Goal: Task Accomplishment & Management: Manage account settings

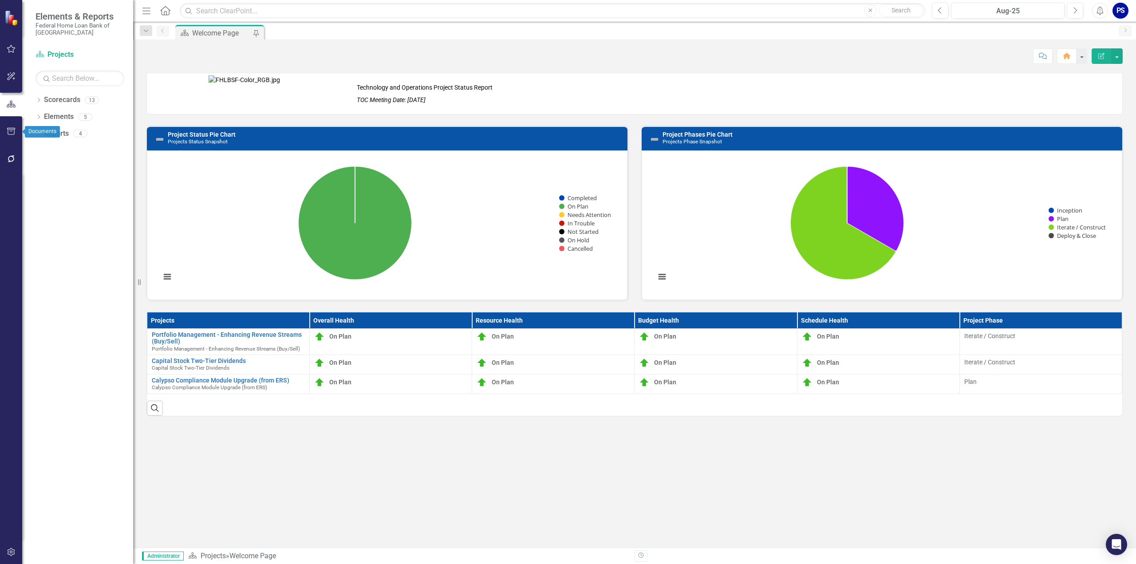
click at [13, 133] on icon "button" at bounding box center [11, 131] width 9 height 7
click at [69, 123] on link "Briefing Books" at bounding box center [79, 124] width 89 height 10
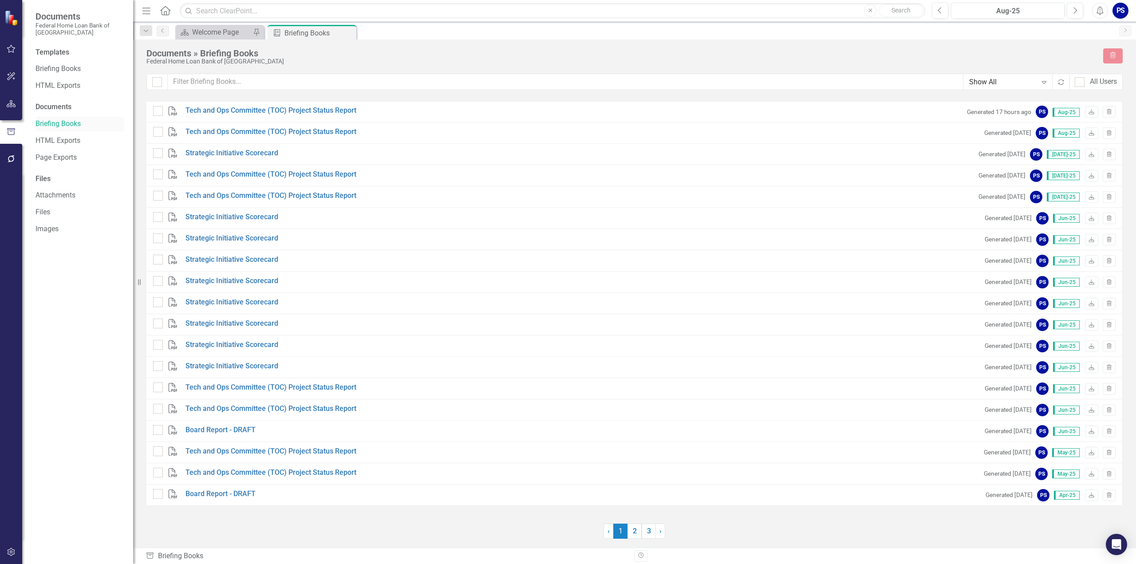
checkbox input "false"
click at [51, 68] on link "Briefing Books" at bounding box center [79, 69] width 89 height 10
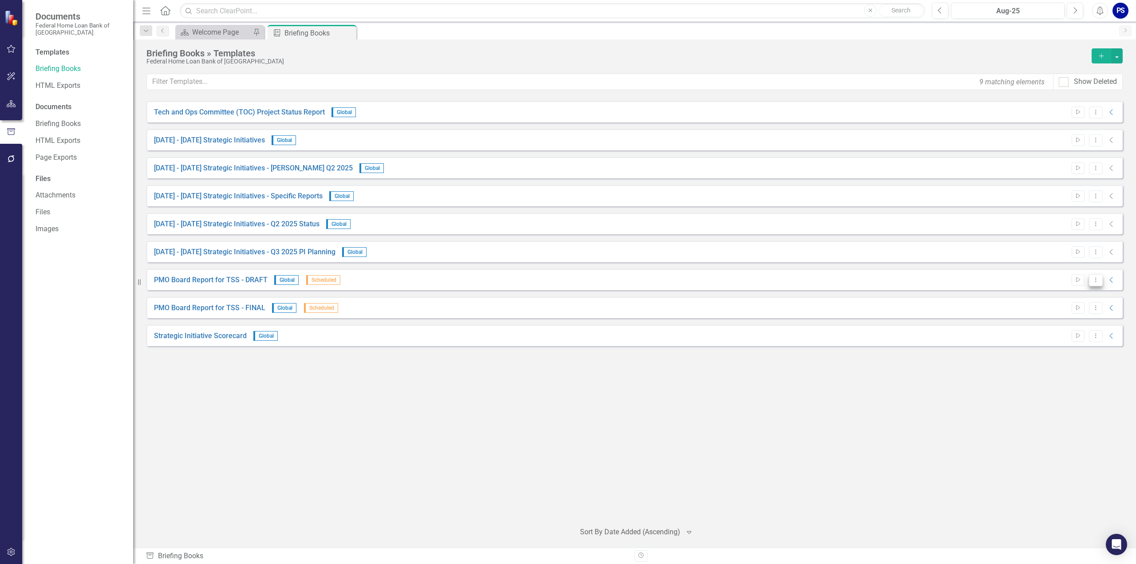
click at [1097, 278] on icon "Dropdown Menu" at bounding box center [1096, 280] width 8 height 6
click at [1057, 329] on link "Edit Edit Template" at bounding box center [1061, 327] width 82 height 16
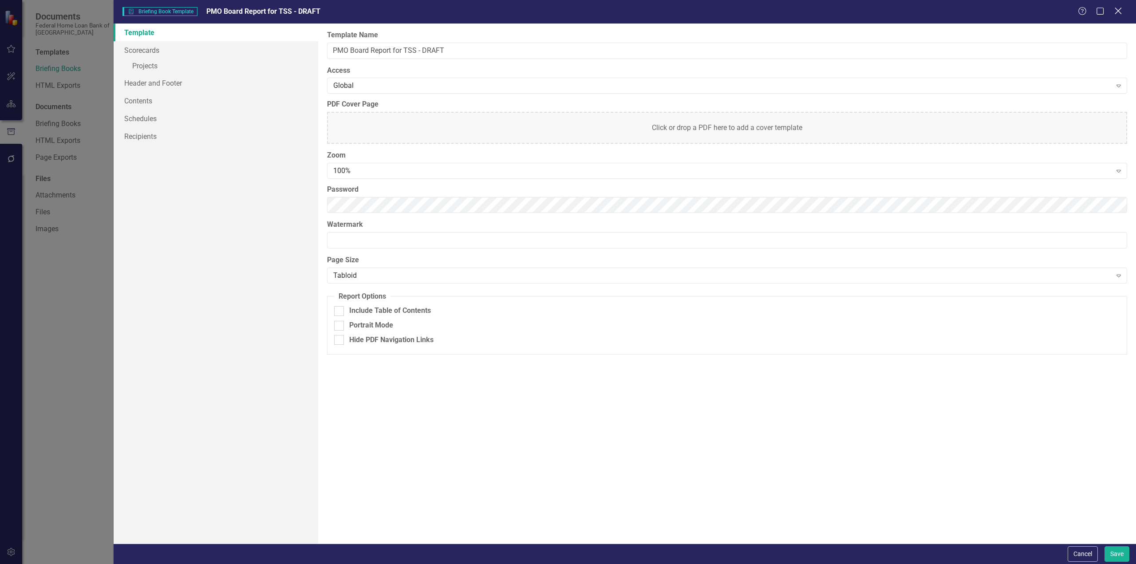
click at [1117, 10] on icon "Close" at bounding box center [1117, 11] width 11 height 8
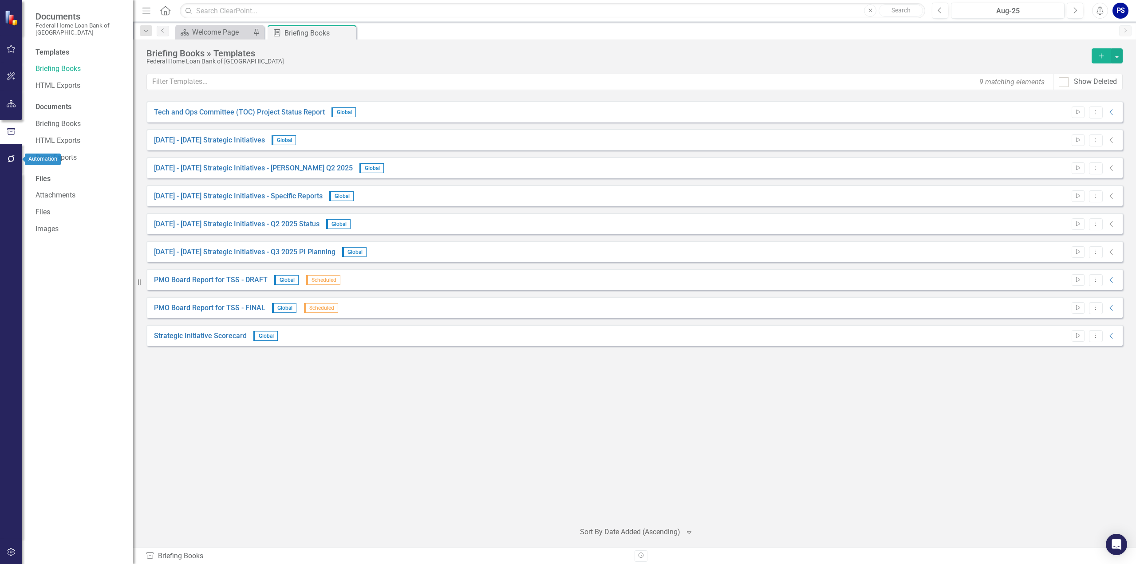
click at [12, 158] on icon "button" at bounding box center [11, 158] width 9 height 7
click at [58, 70] on link "Reporting Workflows" at bounding box center [79, 71] width 89 height 10
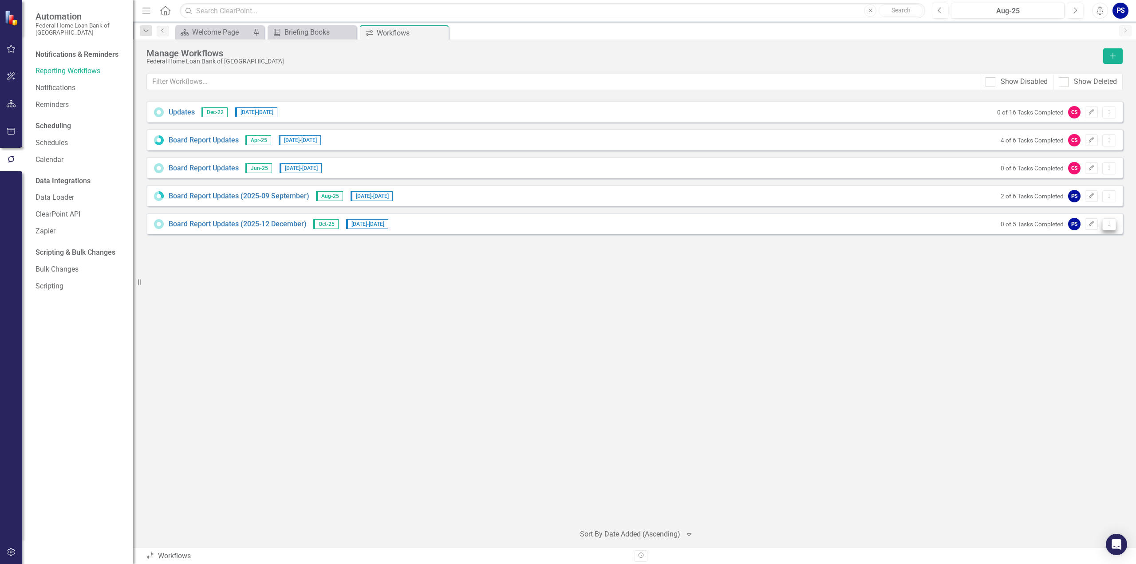
click at [1110, 223] on icon "Dropdown Menu" at bounding box center [1109, 224] width 8 height 6
click at [1066, 271] on link "Copy Duplicate Workflow" at bounding box center [1074, 271] width 82 height 16
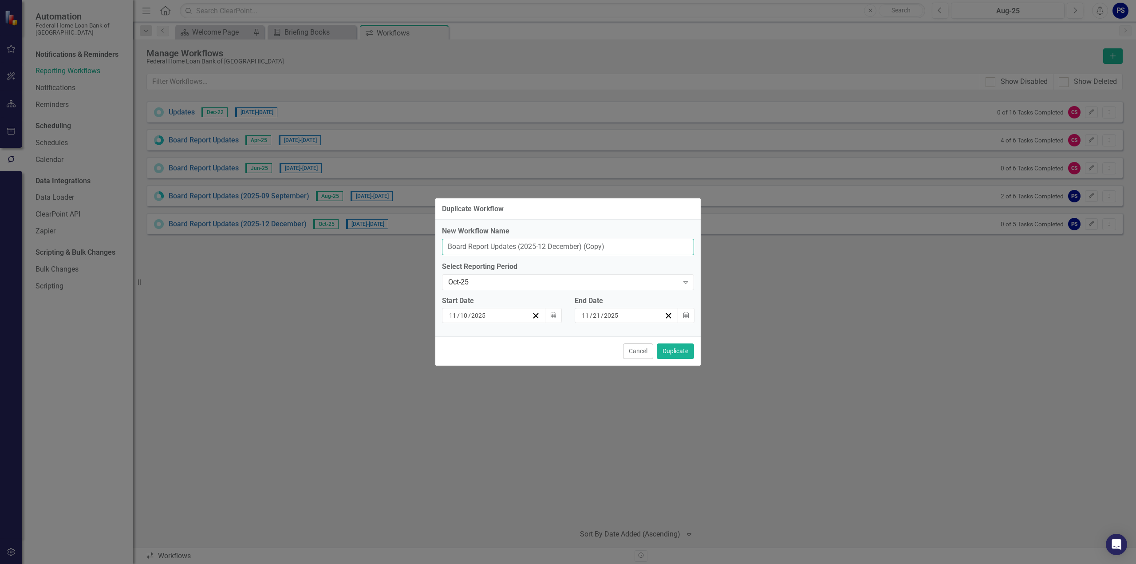
click at [534, 246] on input "Board Report Updates (2025-12 December) (Copy)" at bounding box center [568, 247] width 252 height 16
type input "Board Report Updates (2026-01 January)"
click at [483, 283] on div "Oct-25" at bounding box center [563, 282] width 230 height 10
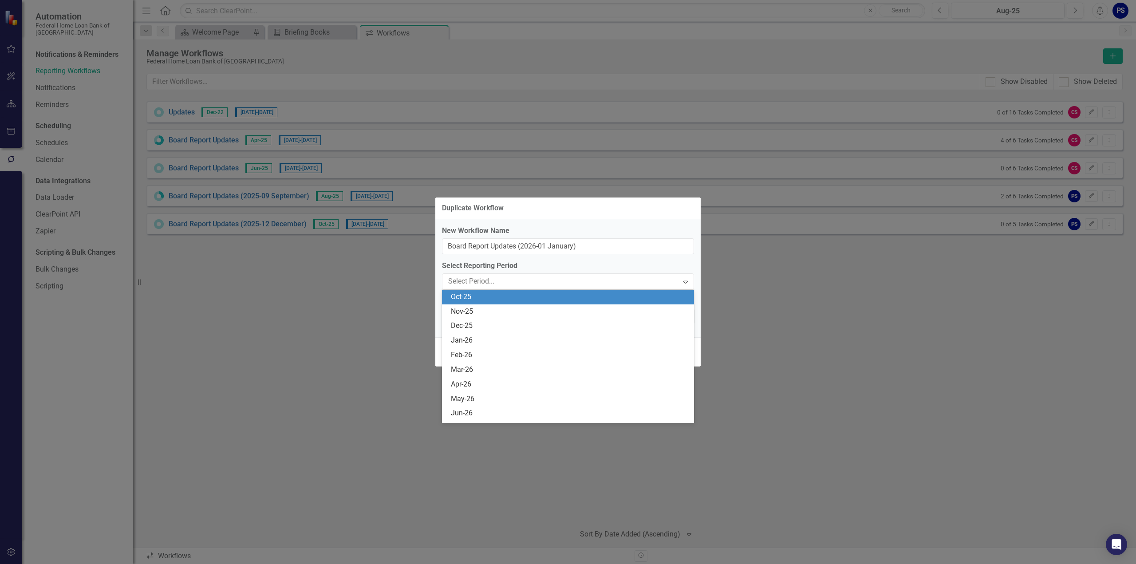
scroll to position [1166, 0]
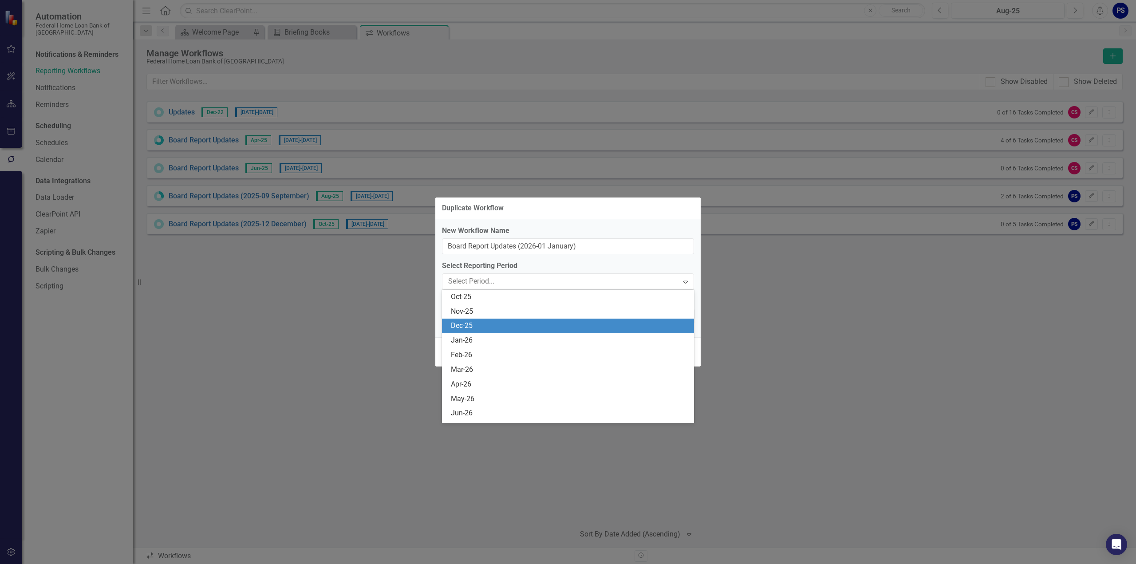
click at [474, 326] on div "Dec-25" at bounding box center [570, 326] width 238 height 10
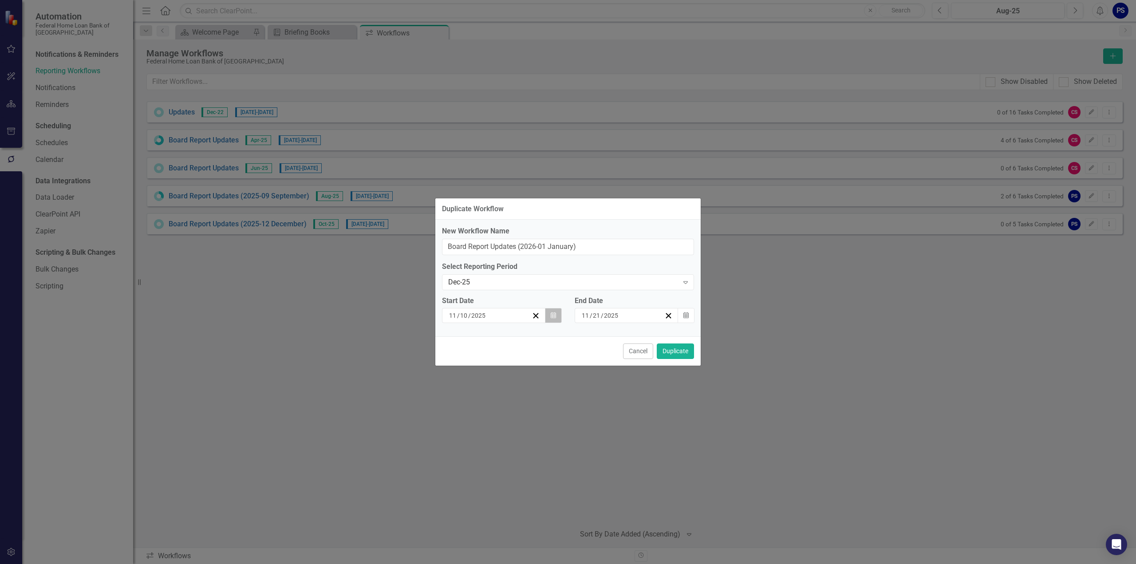
click at [554, 314] on icon "Calendar" at bounding box center [553, 315] width 5 height 6
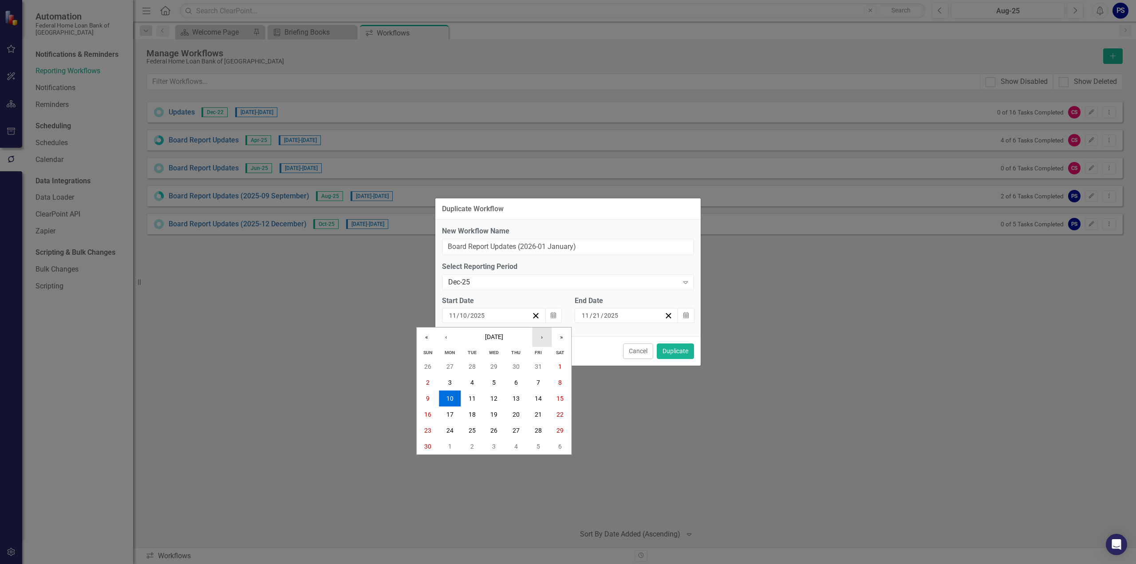
click at [541, 338] on button "›" at bounding box center [542, 337] width 20 height 20
click at [492, 383] on abbr "7" at bounding box center [494, 382] width 4 height 7
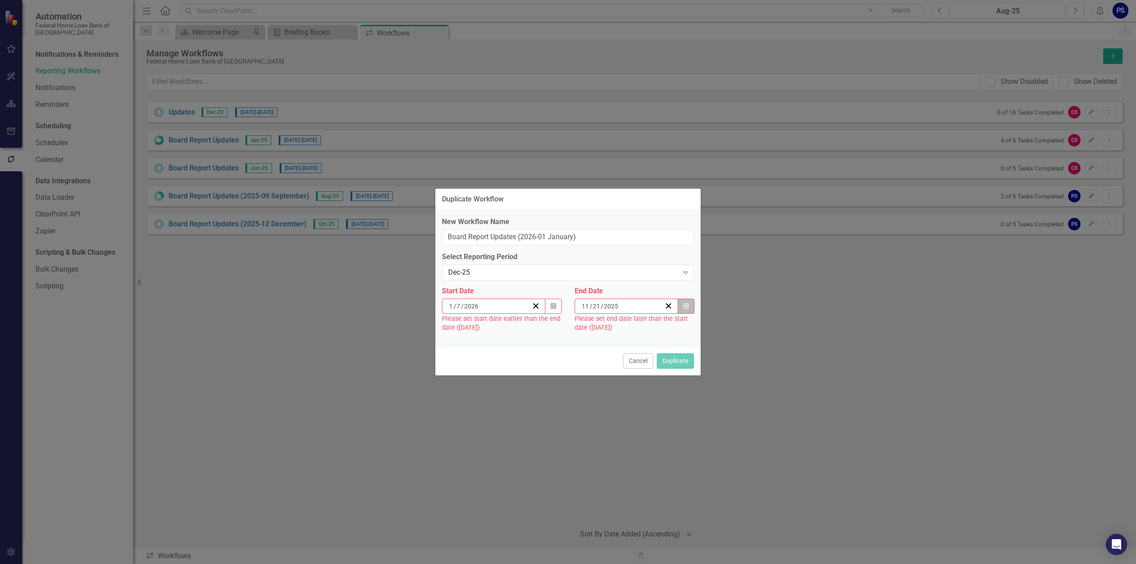
click at [688, 304] on button "Calendar" at bounding box center [685, 306] width 17 height 15
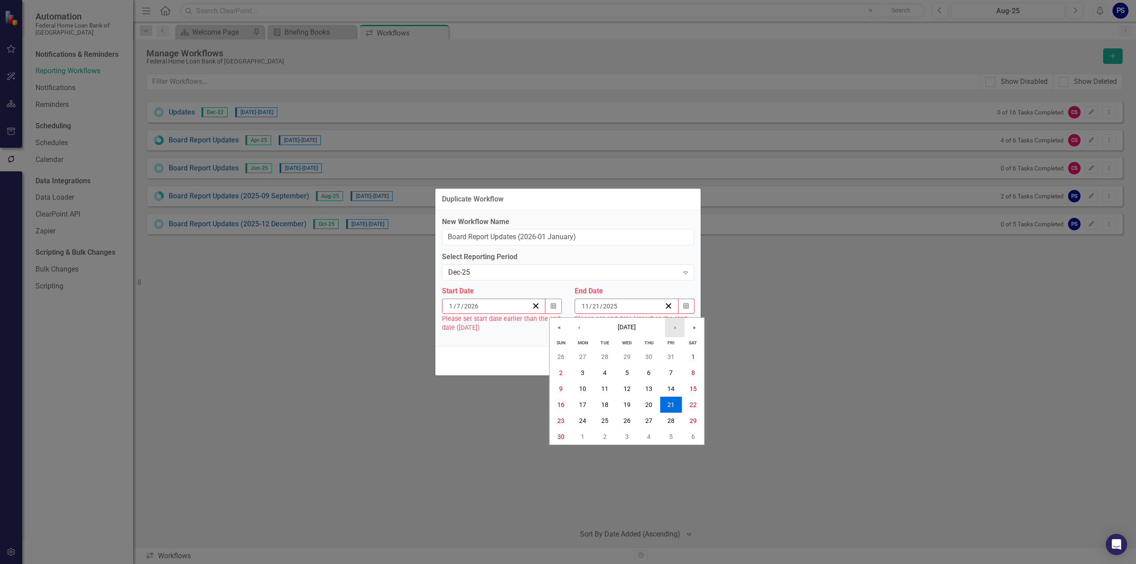
click at [673, 329] on button "›" at bounding box center [675, 328] width 20 height 20
click at [584, 405] on abbr "19" at bounding box center [582, 404] width 7 height 7
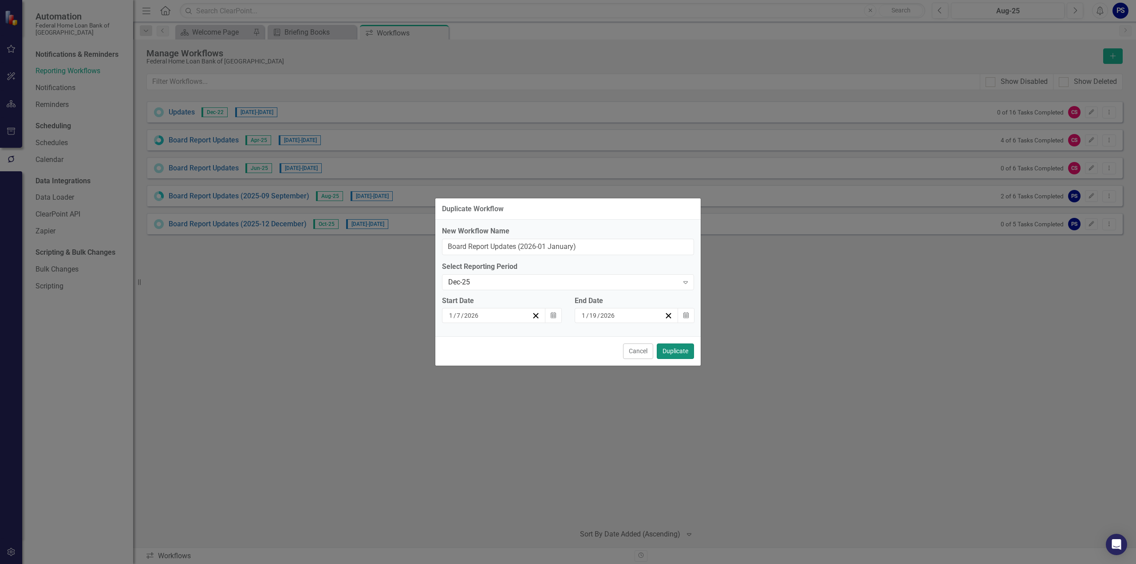
click at [680, 353] on button "Duplicate" at bounding box center [675, 351] width 37 height 16
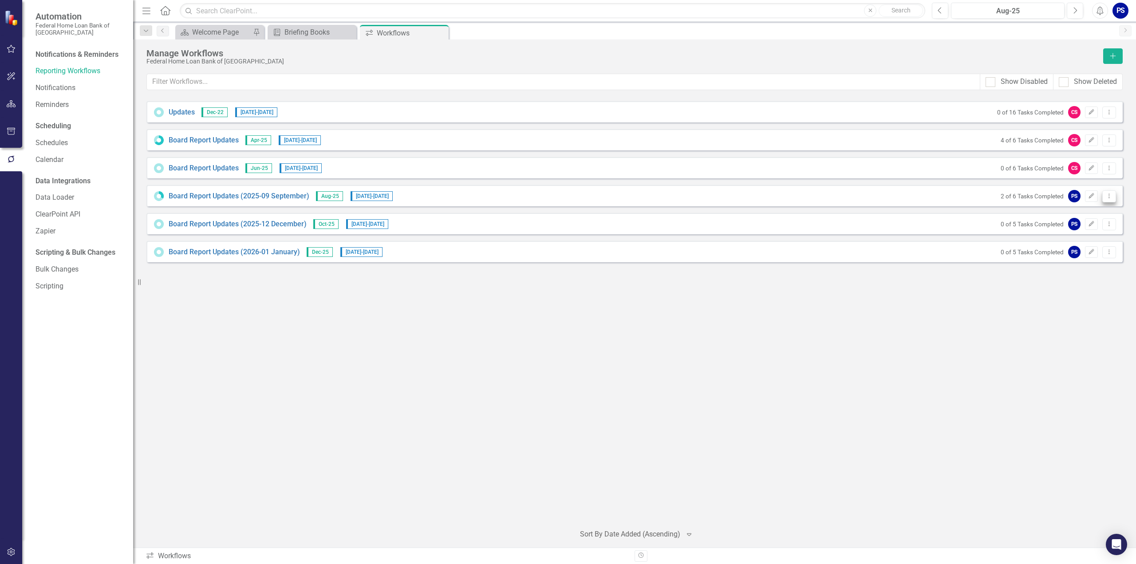
click at [1108, 195] on icon "Dropdown Menu" at bounding box center [1109, 196] width 8 height 6
click at [1071, 224] on link "Edit Edit Workflow" at bounding box center [1074, 226] width 82 height 16
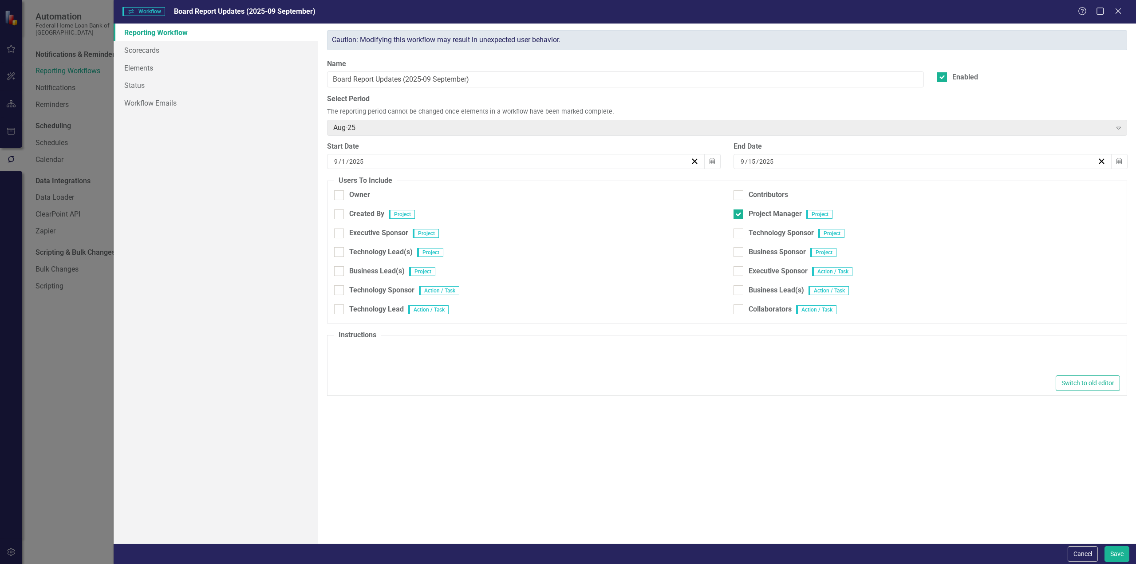
type textarea "<p>Please make updates to the Budget, Actuals to Date and Board Narrative for t…"
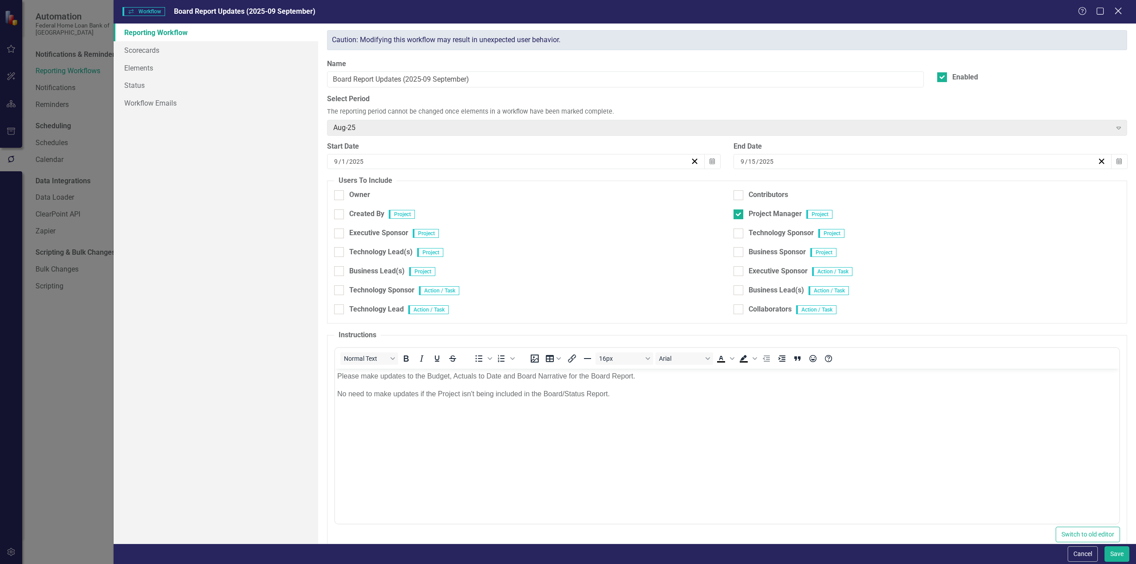
click at [1116, 12] on icon "Close" at bounding box center [1117, 11] width 11 height 8
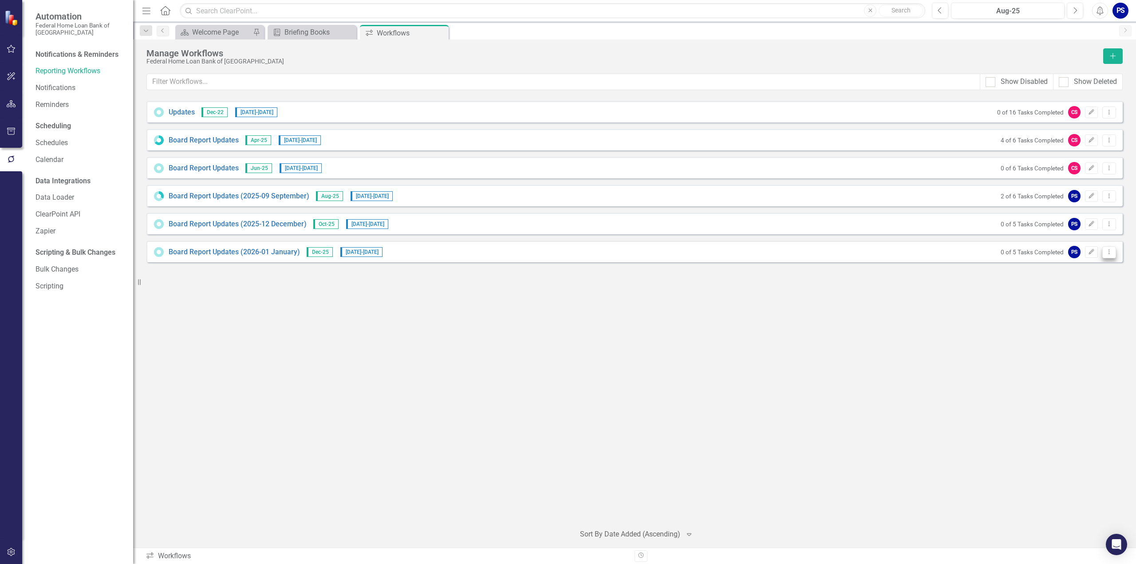
click at [1110, 251] on icon "Dropdown Menu" at bounding box center [1109, 252] width 8 height 6
click at [1067, 284] on link "Edit Edit Workflow" at bounding box center [1074, 282] width 82 height 16
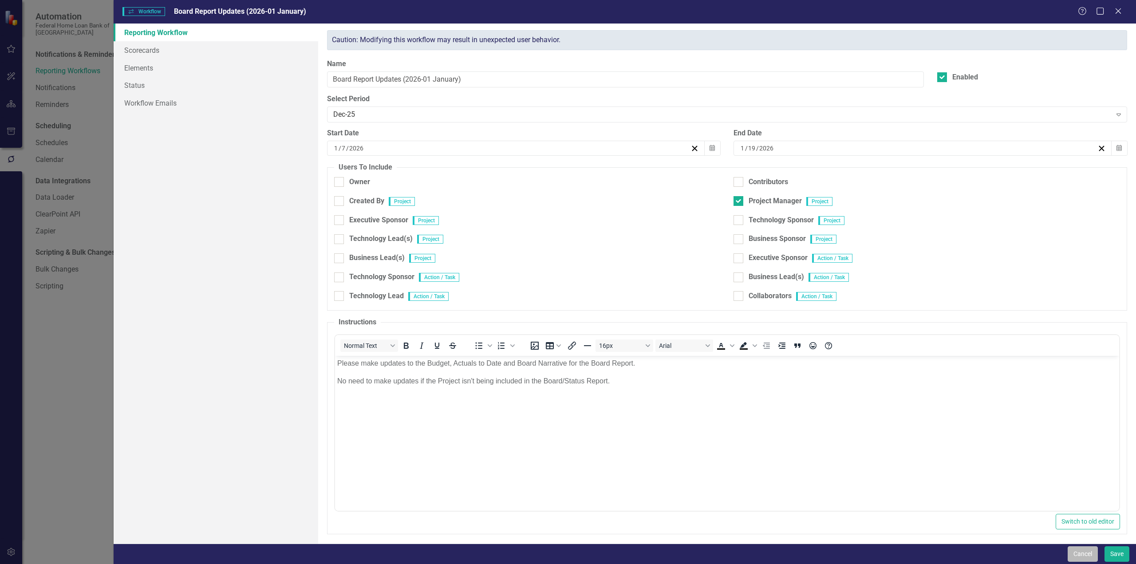
click at [1086, 558] on button "Cancel" at bounding box center [1082, 554] width 30 height 16
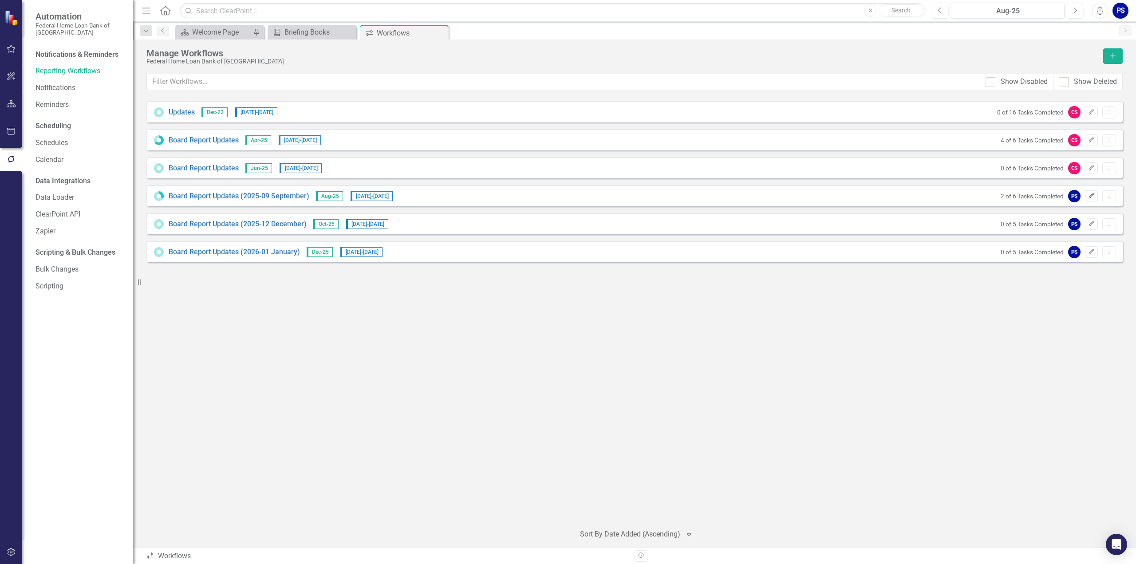
click at [1093, 196] on icon "Edit" at bounding box center [1091, 195] width 7 height 5
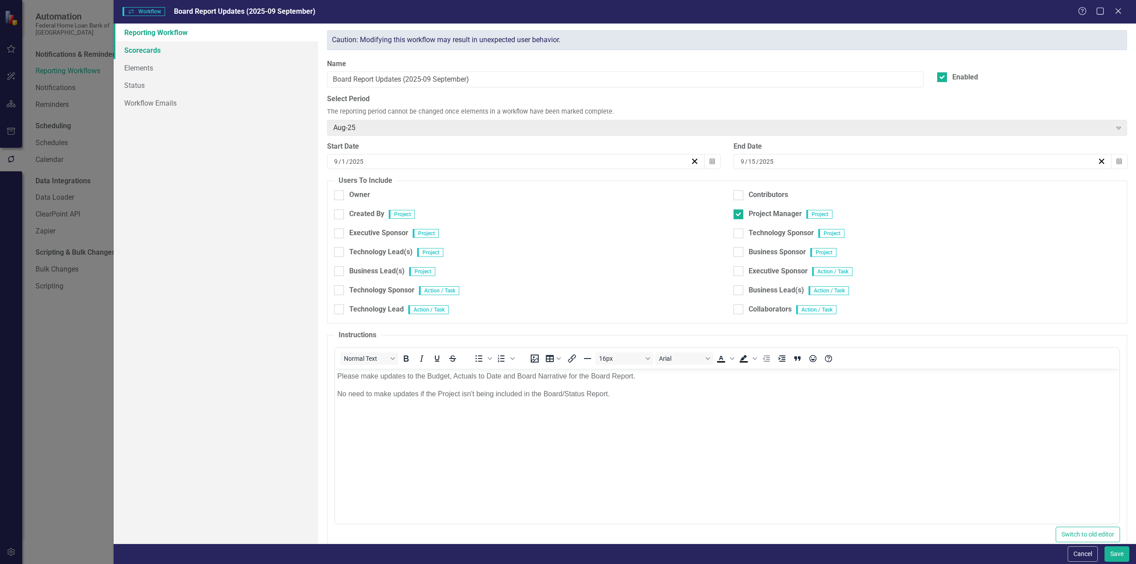
click at [145, 54] on link "Scorecards" at bounding box center [216, 50] width 205 height 18
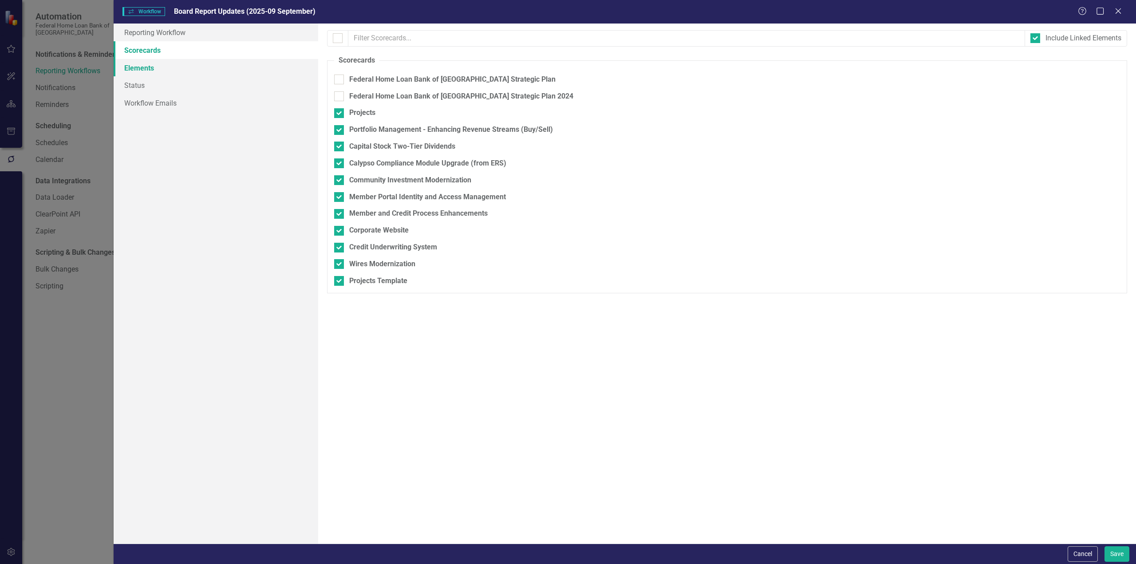
click at [144, 69] on link "Elements" at bounding box center [216, 68] width 205 height 18
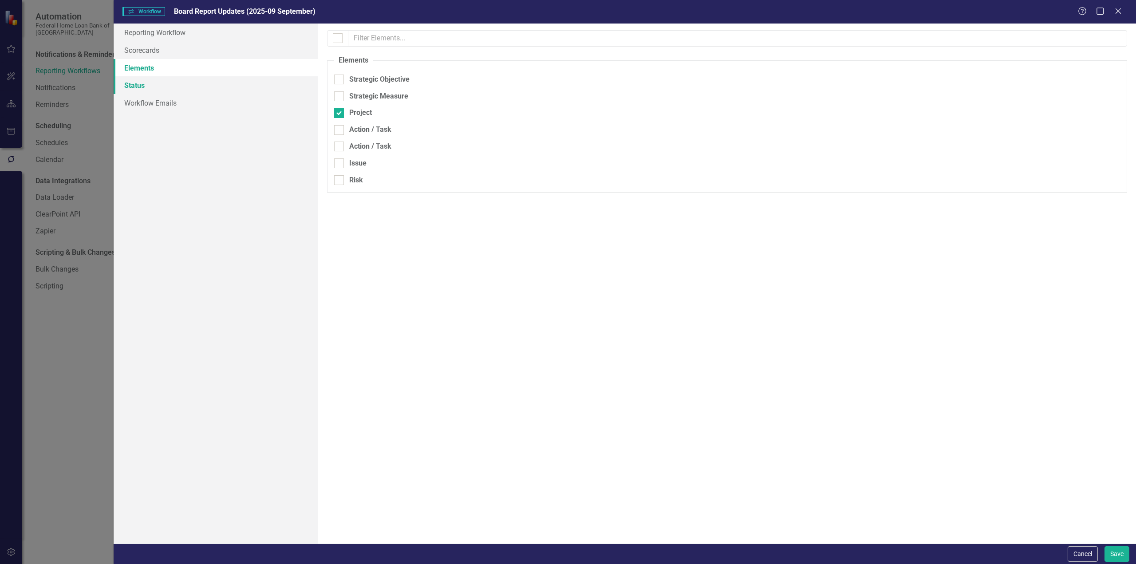
click at [136, 87] on link "Status" at bounding box center [216, 85] width 205 height 18
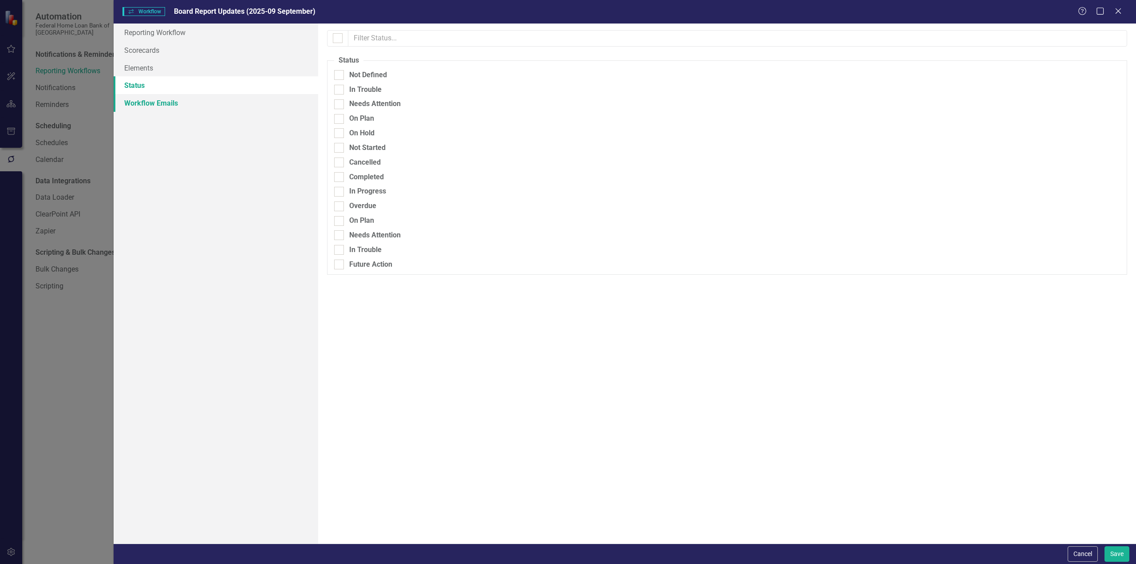
click at [138, 104] on link "Workflow Emails" at bounding box center [216, 103] width 205 height 18
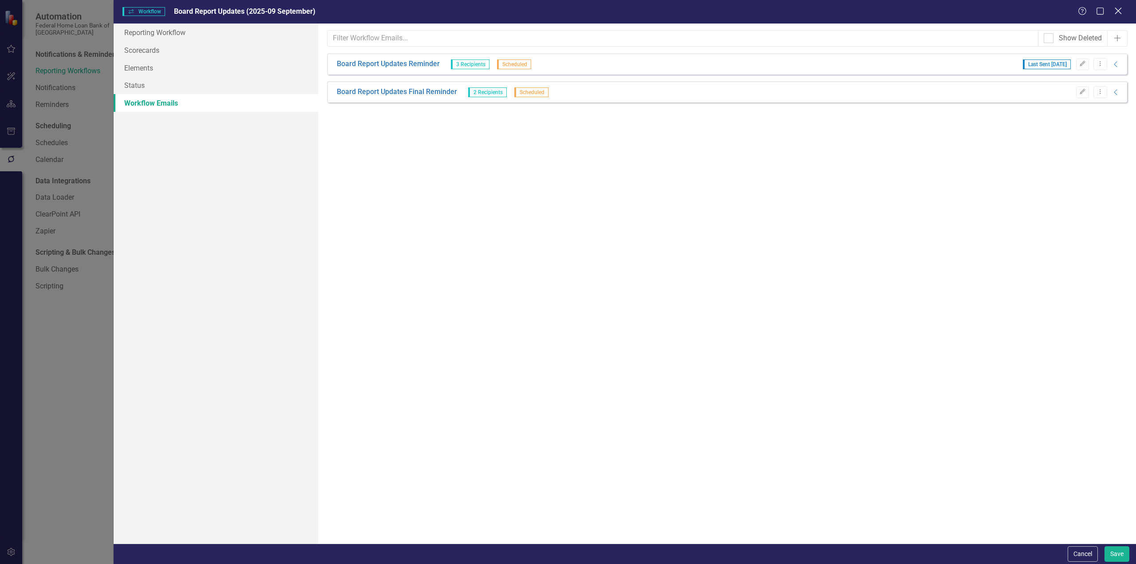
click at [1119, 10] on icon at bounding box center [1117, 11] width 7 height 7
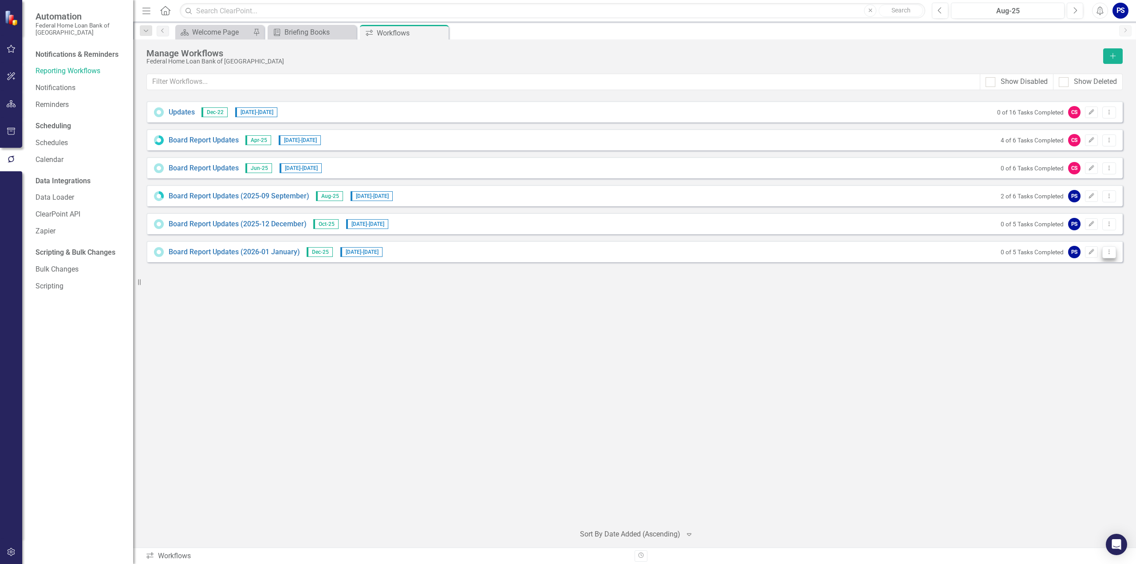
click at [1111, 252] on icon "Dropdown Menu" at bounding box center [1109, 252] width 8 height 6
click at [1078, 284] on link "Edit Edit Workflow" at bounding box center [1074, 282] width 82 height 16
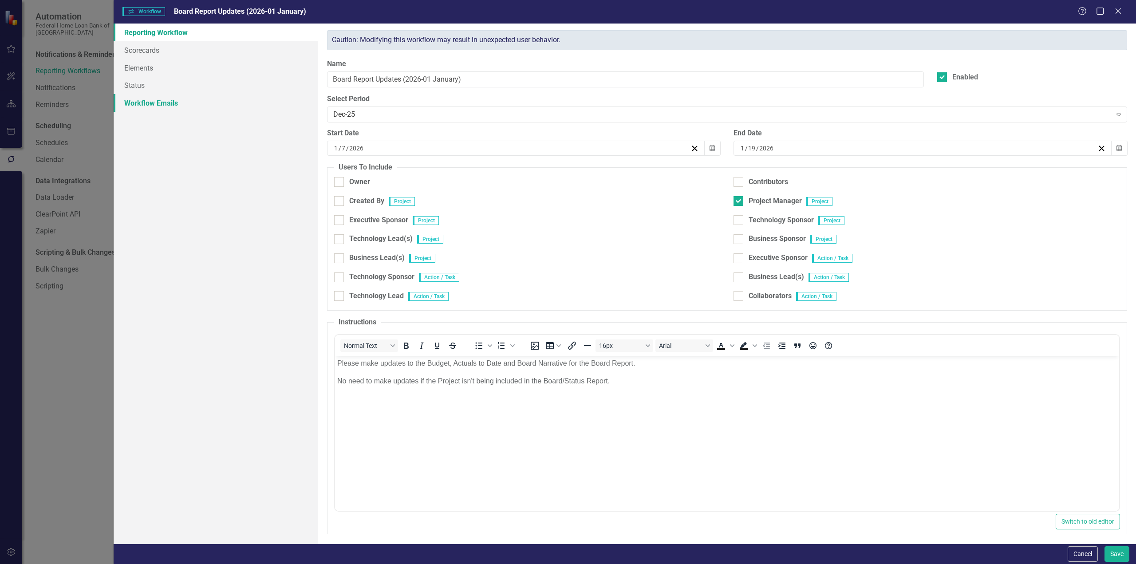
click at [138, 96] on link "Workflow Emails" at bounding box center [216, 103] width 205 height 18
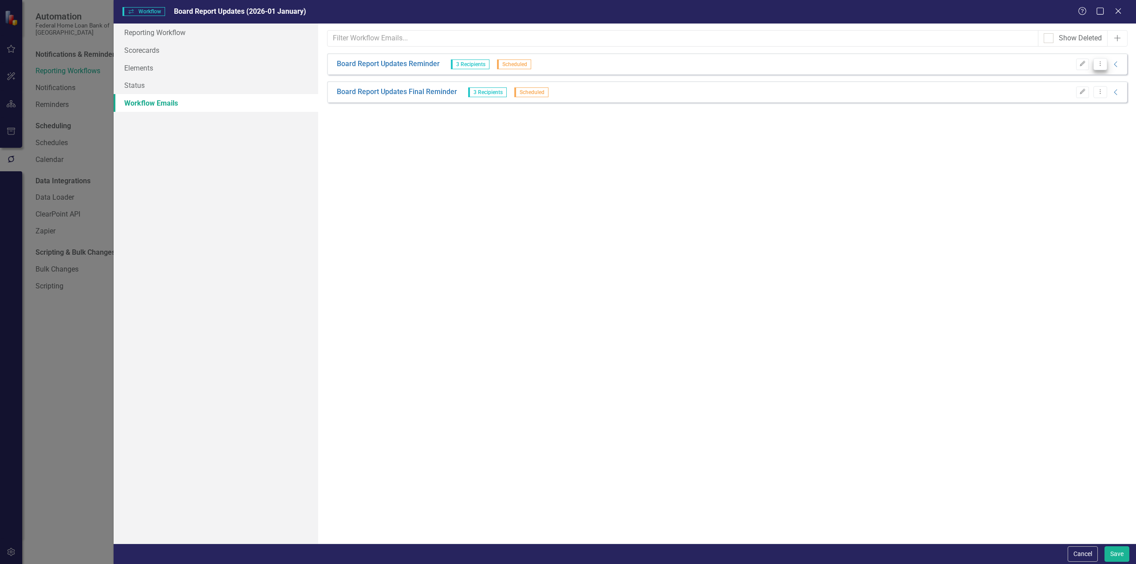
click at [1099, 63] on icon "Dropdown Menu" at bounding box center [1100, 64] width 8 height 6
click at [1054, 95] on link "Edit Edit Workflow Email" at bounding box center [1056, 95] width 102 height 16
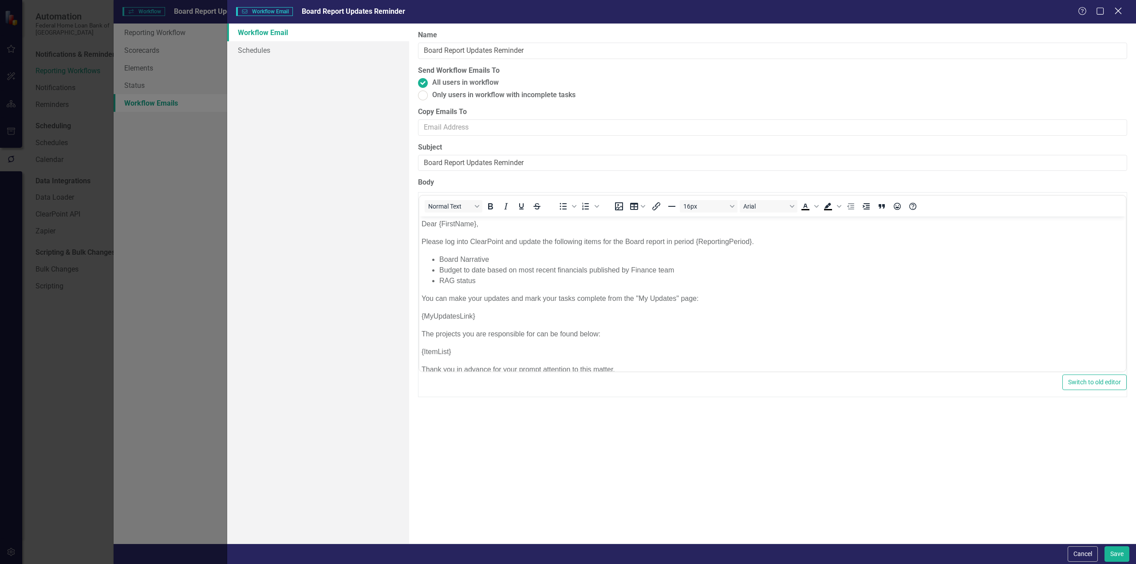
click at [1119, 10] on icon at bounding box center [1117, 11] width 7 height 7
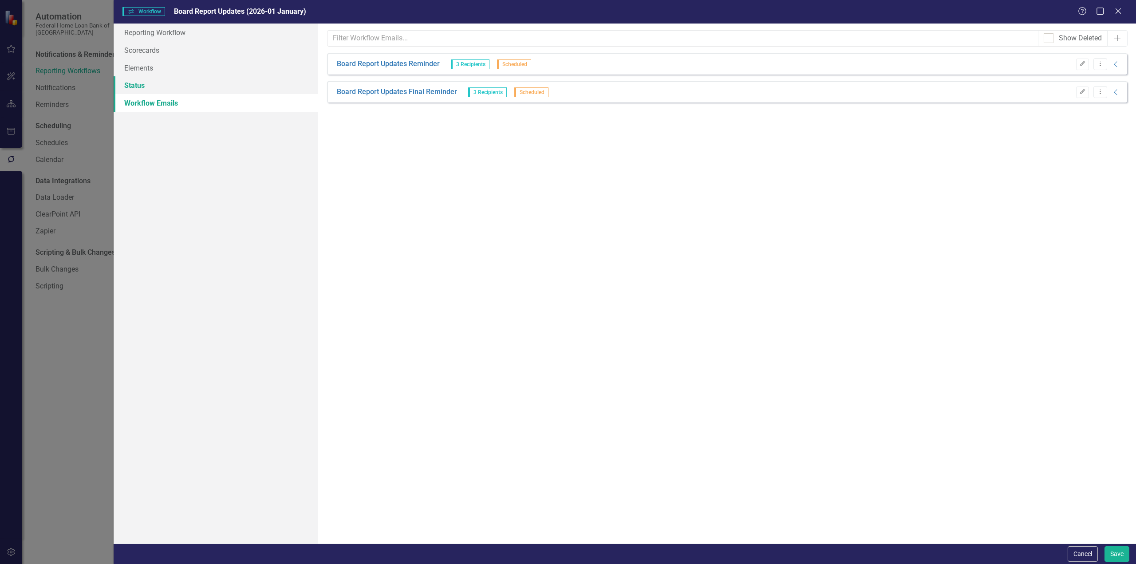
click at [131, 87] on link "Status" at bounding box center [216, 85] width 205 height 18
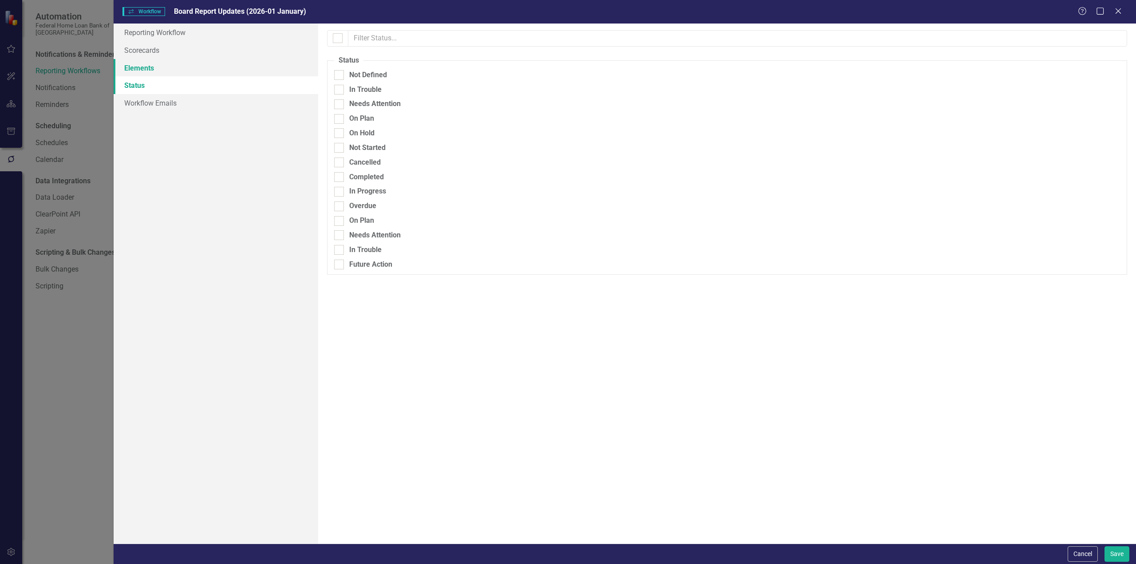
click at [140, 64] on link "Elements" at bounding box center [216, 68] width 205 height 18
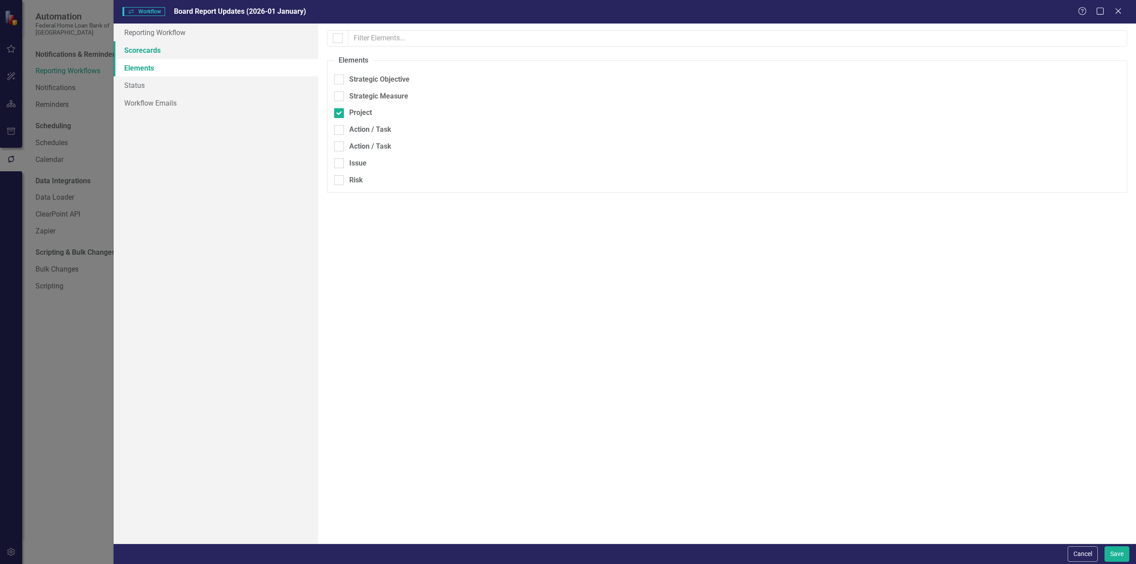
click at [143, 52] on link "Scorecards" at bounding box center [216, 50] width 205 height 18
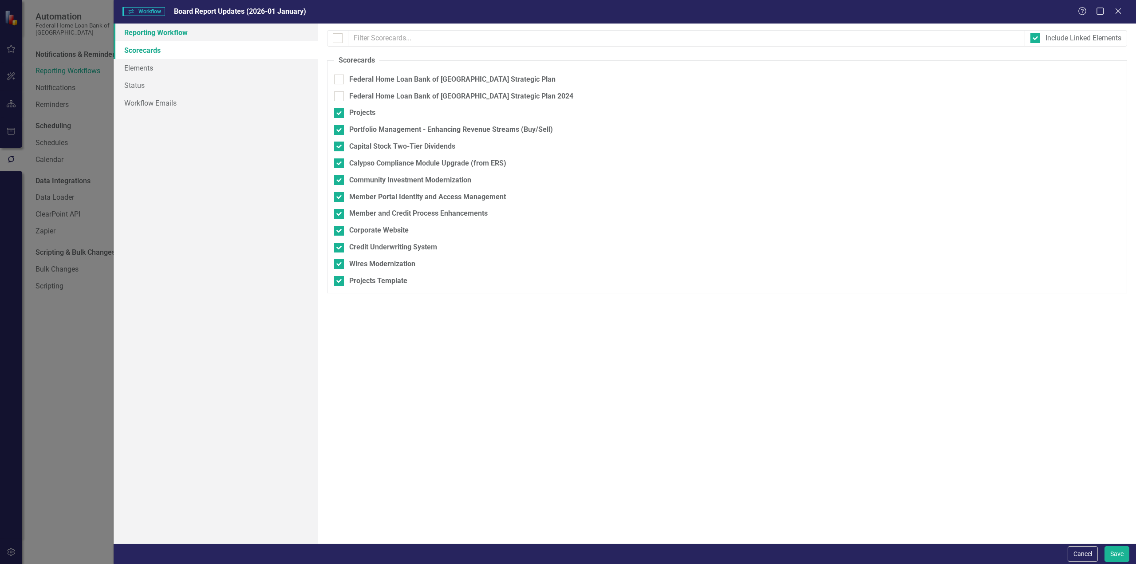
click at [149, 34] on link "Reporting Workflow" at bounding box center [216, 33] width 205 height 18
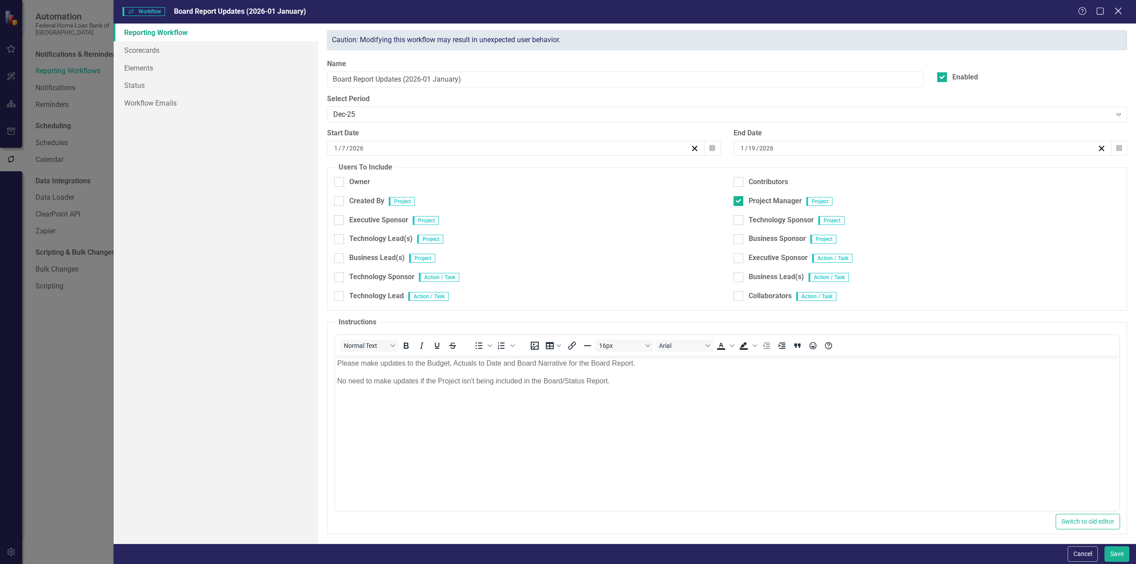
click at [1118, 10] on icon "Close" at bounding box center [1117, 11] width 11 height 8
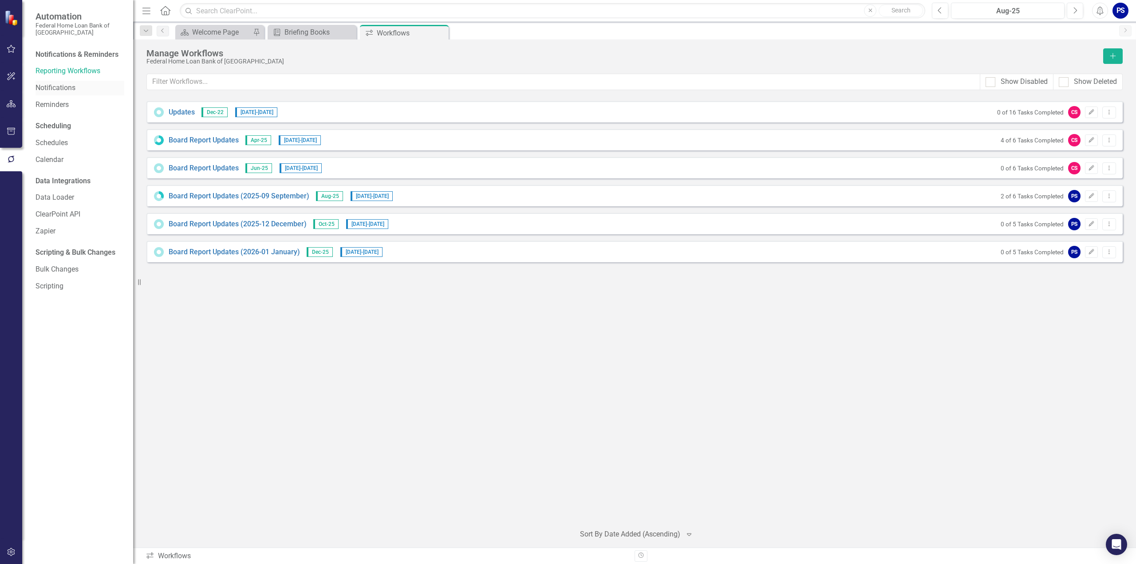
click at [49, 88] on link "Notifications" at bounding box center [79, 88] width 89 height 10
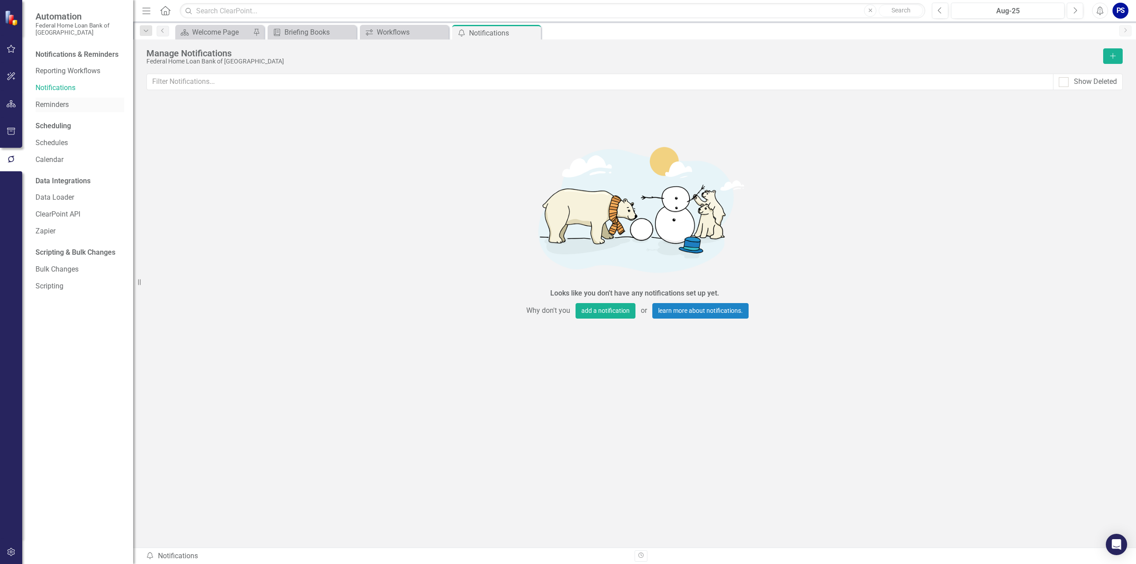
click at [61, 106] on link "Reminders" at bounding box center [79, 105] width 89 height 10
click at [10, 130] on icon "button" at bounding box center [11, 131] width 9 height 7
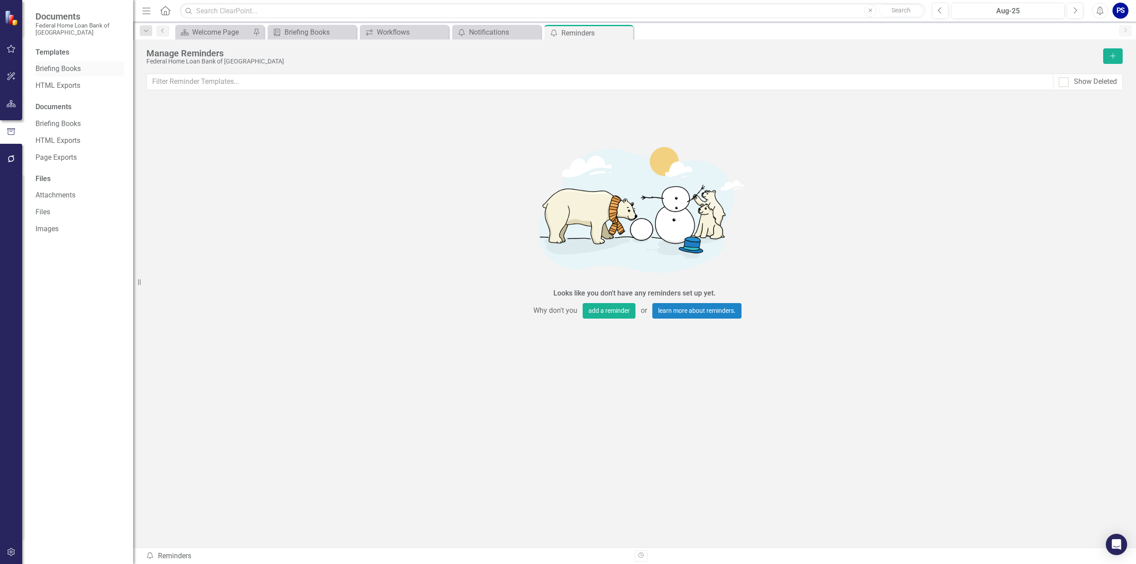
click at [62, 66] on link "Briefing Books" at bounding box center [79, 69] width 89 height 10
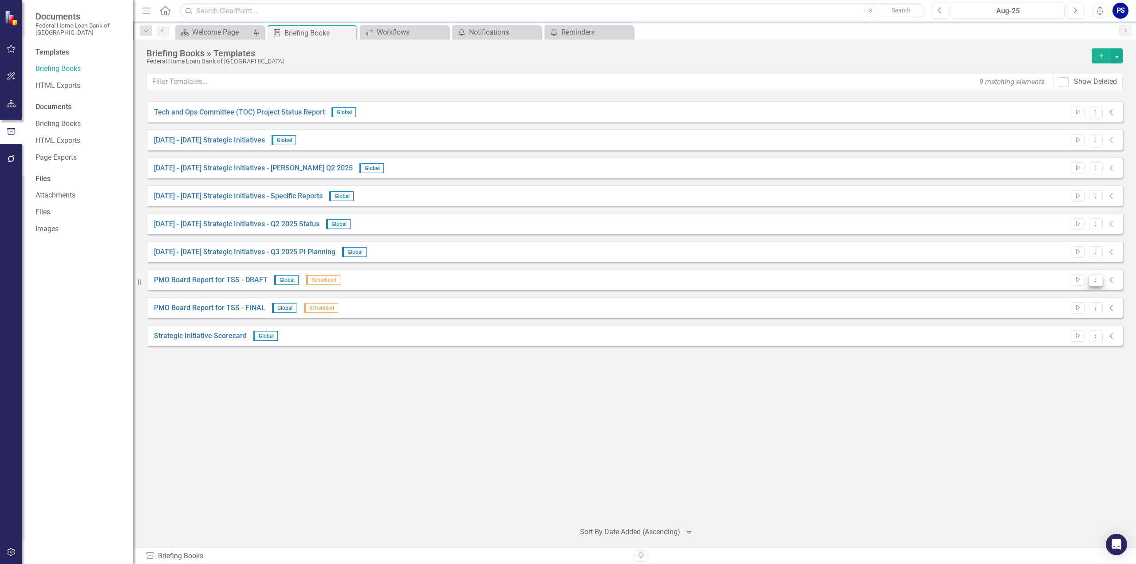
click at [1099, 279] on icon "Dropdown Menu" at bounding box center [1096, 280] width 8 height 6
click at [1051, 326] on link "Edit Edit Template" at bounding box center [1061, 327] width 82 height 16
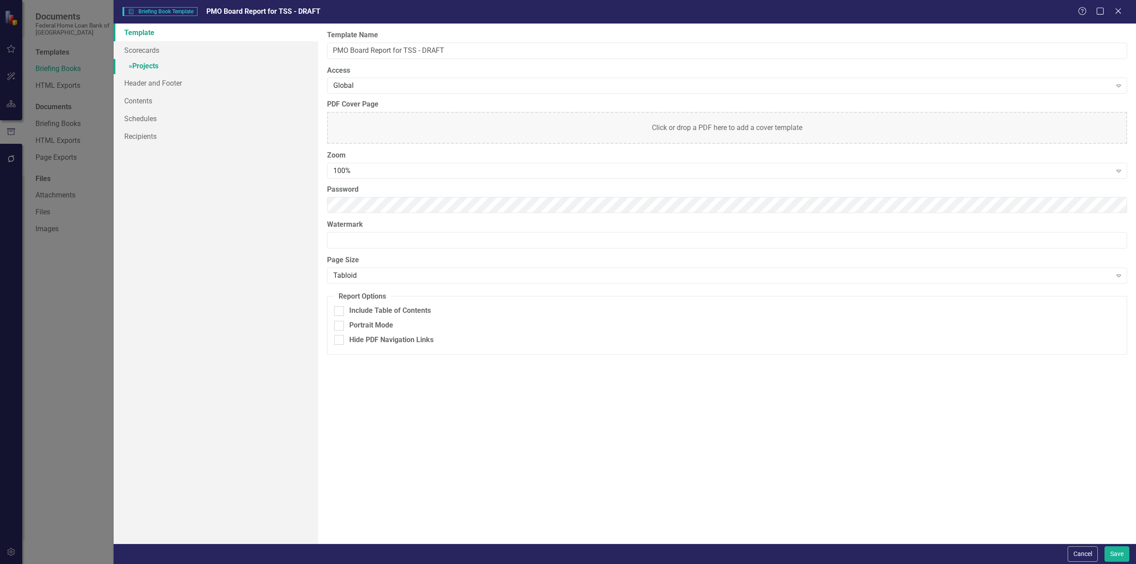
click at [146, 66] on link "» Projects" at bounding box center [216, 67] width 205 height 16
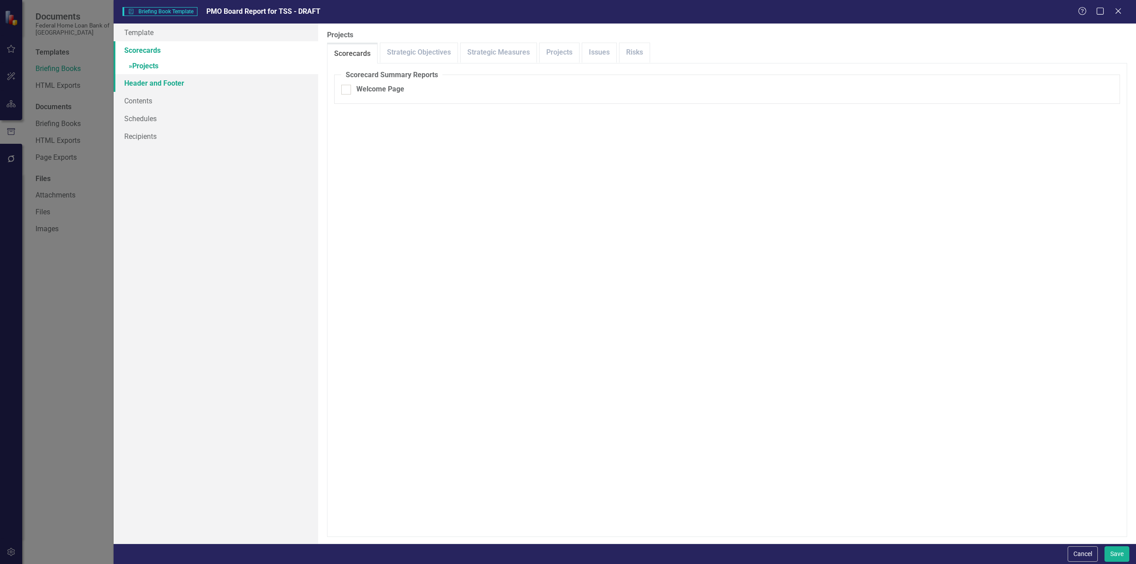
click at [143, 85] on link "Header and Footer" at bounding box center [216, 83] width 205 height 18
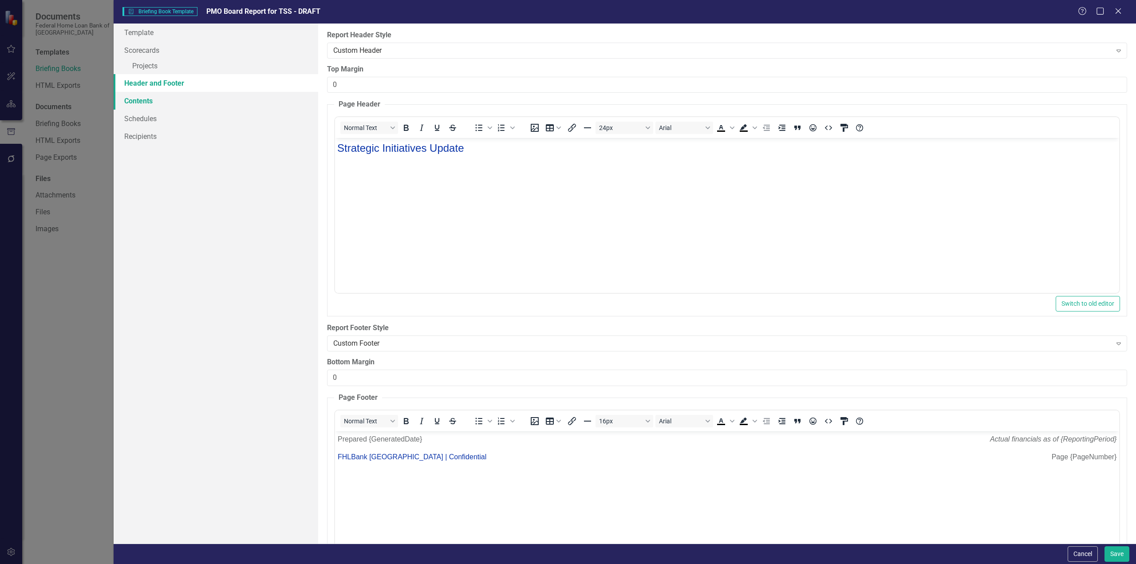
click at [143, 103] on link "Contents" at bounding box center [216, 101] width 205 height 18
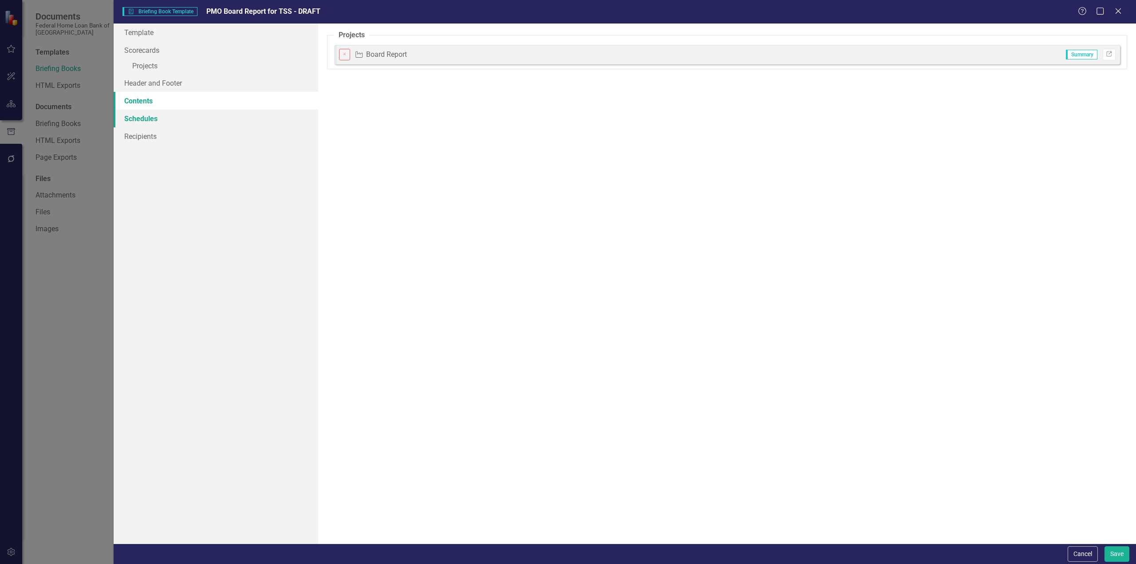
click at [143, 118] on link "Schedules" at bounding box center [216, 119] width 205 height 18
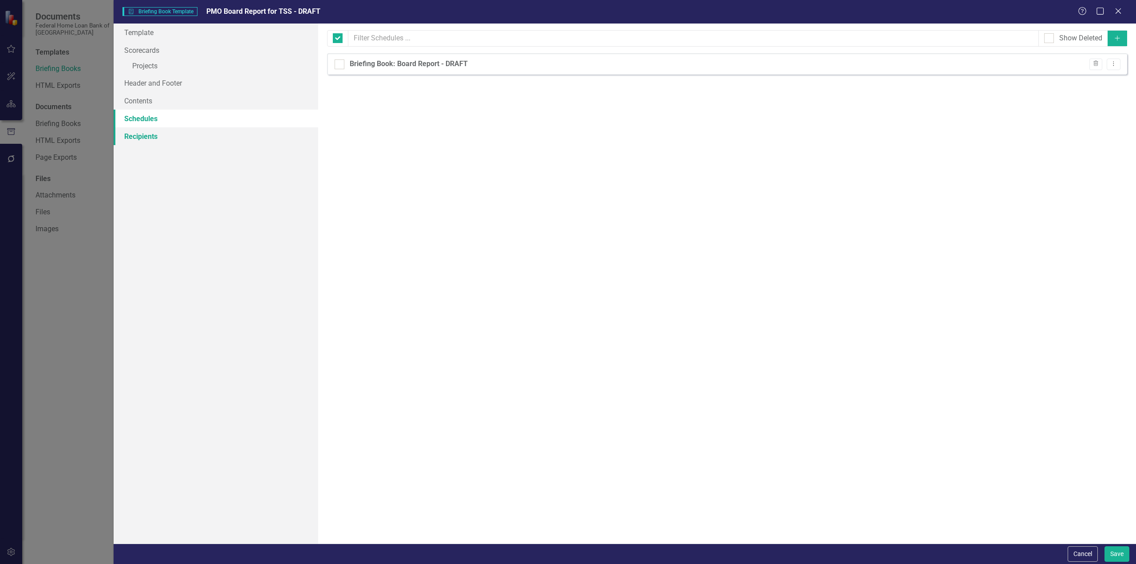
click at [148, 138] on link "Recipients" at bounding box center [216, 136] width 205 height 18
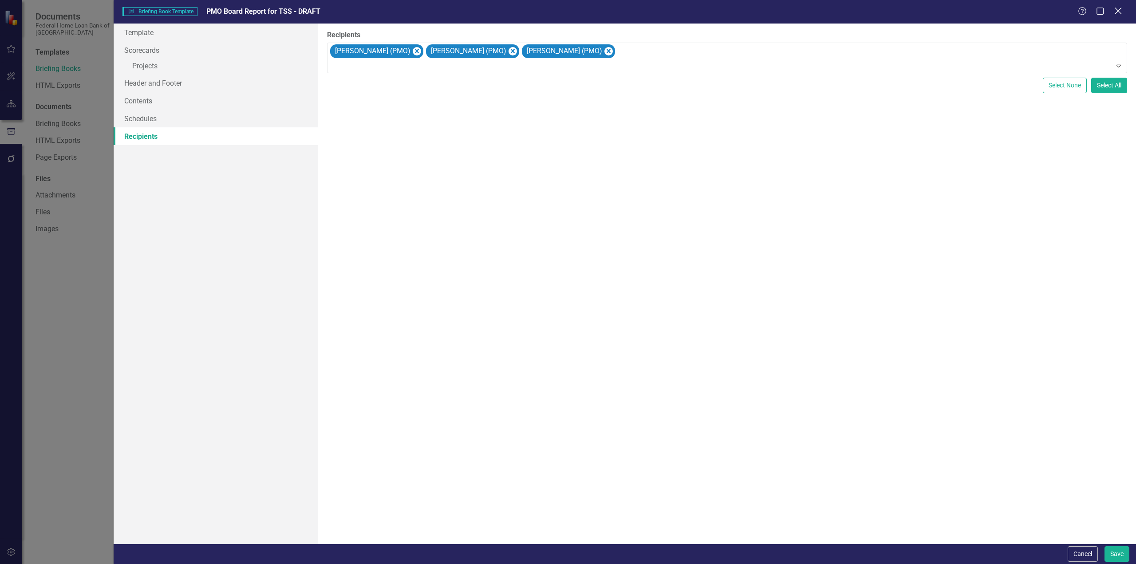
click at [1116, 8] on icon "Close" at bounding box center [1117, 11] width 11 height 8
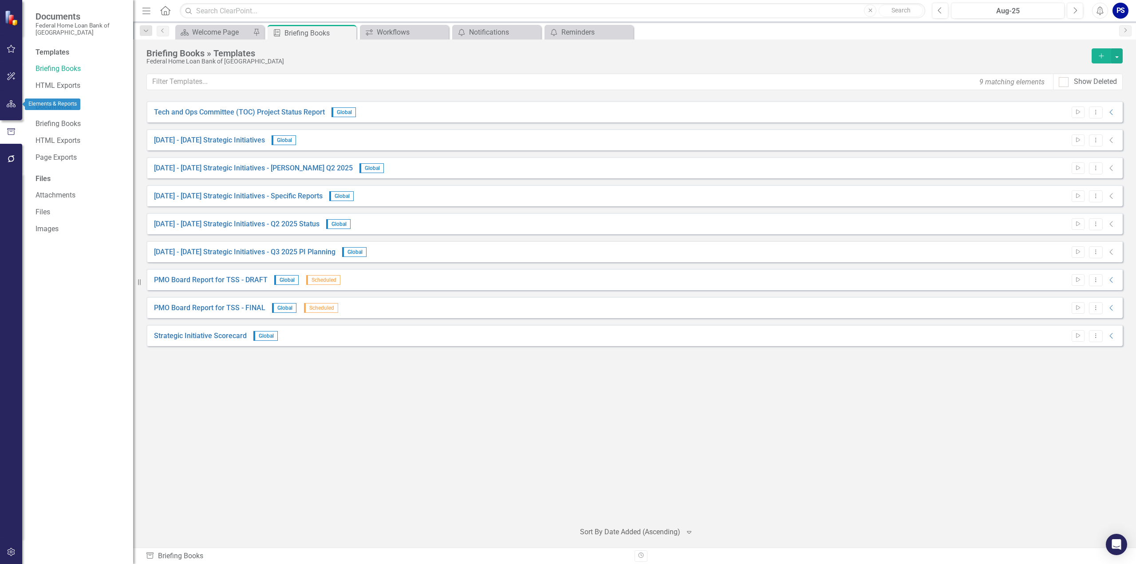
click at [12, 102] on icon "button" at bounding box center [11, 103] width 9 height 7
click at [38, 100] on icon "Dropdown" at bounding box center [38, 100] width 6 height 5
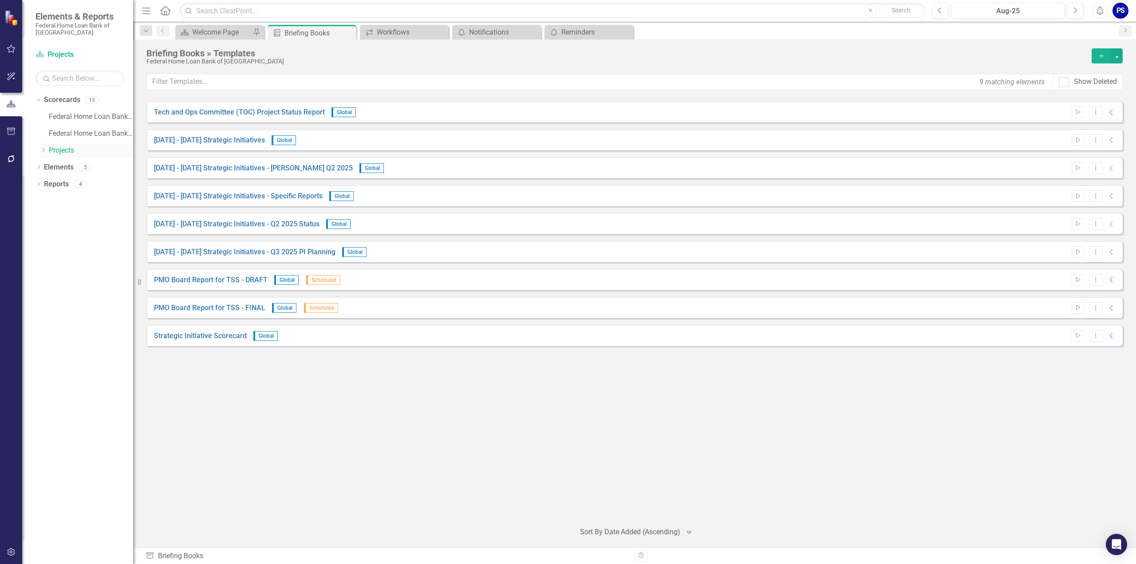
click at [43, 149] on icon "Dropdown" at bounding box center [43, 149] width 7 height 5
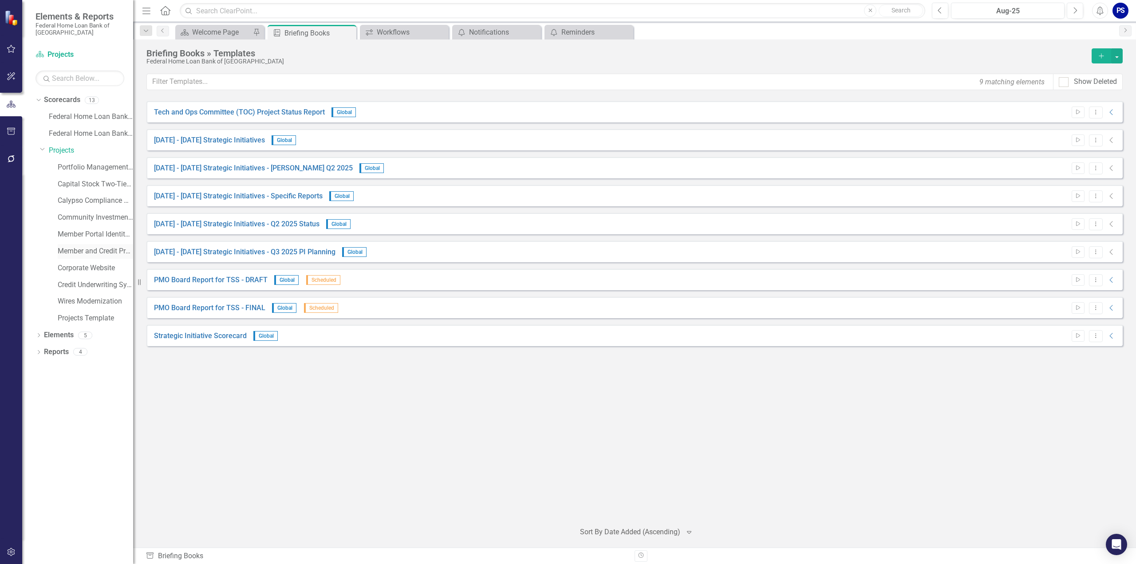
click at [85, 252] on link "Member and Credit Process Enhancements" at bounding box center [95, 251] width 75 height 10
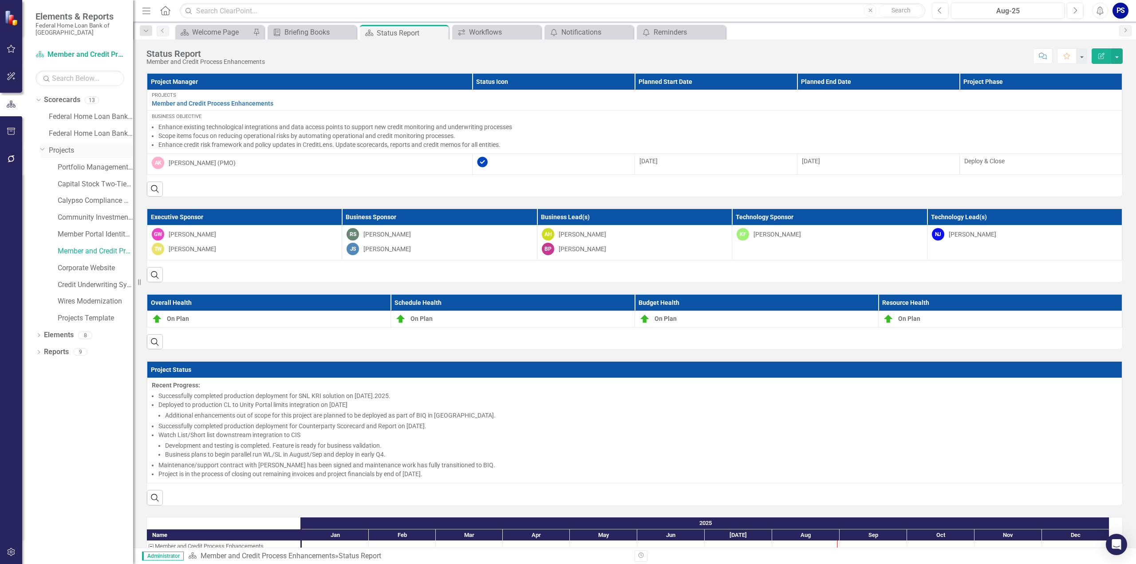
click at [43, 150] on icon "Dropdown" at bounding box center [42, 149] width 5 height 7
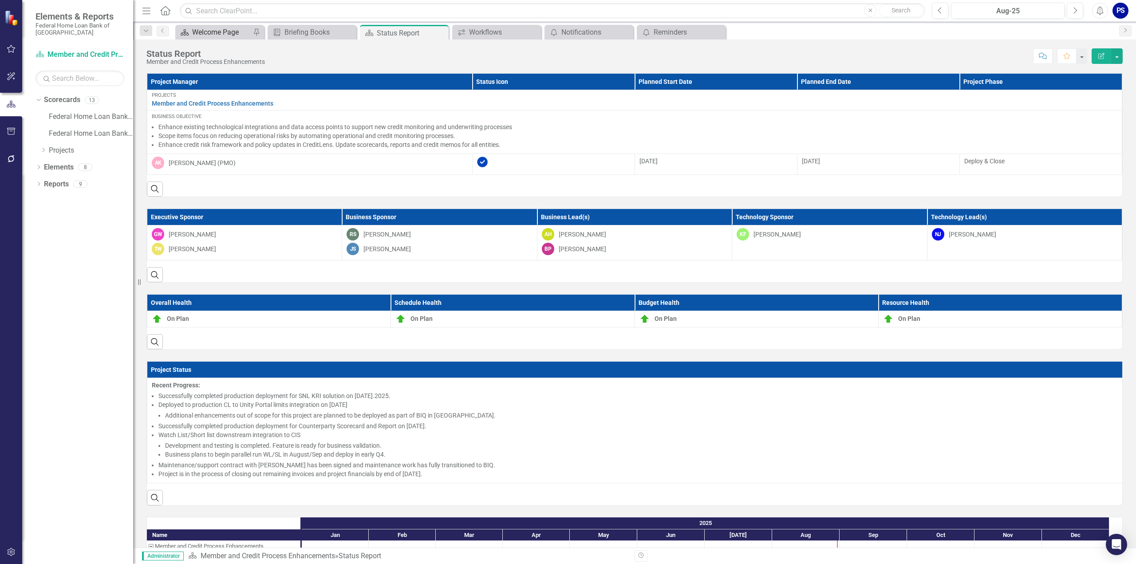
click at [220, 34] on div "Welcome Page" at bounding box center [221, 32] width 59 height 11
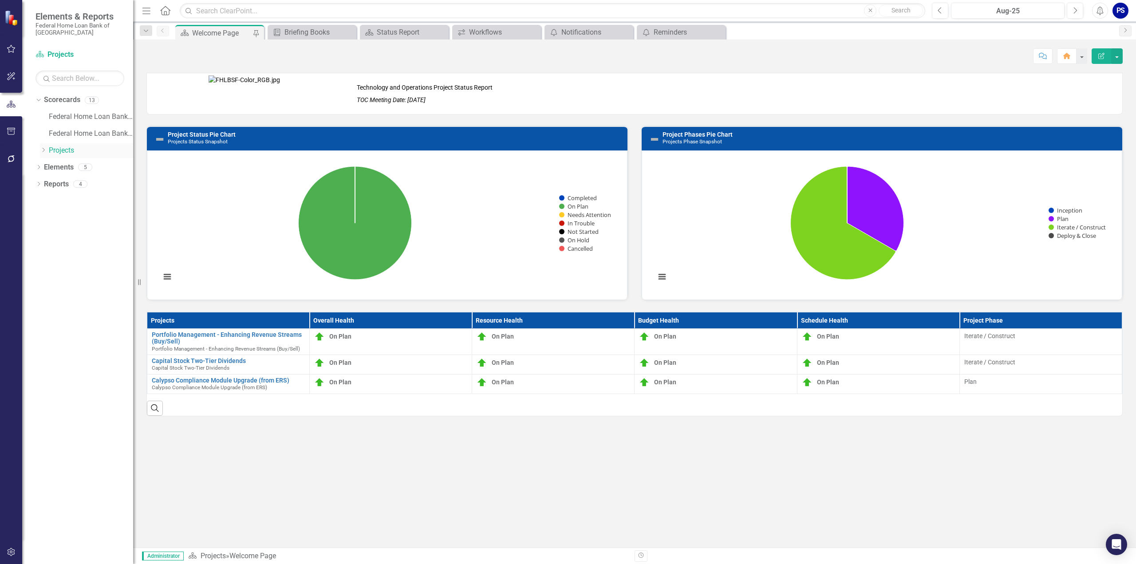
click at [43, 149] on icon "Dropdown" at bounding box center [43, 149] width 7 height 5
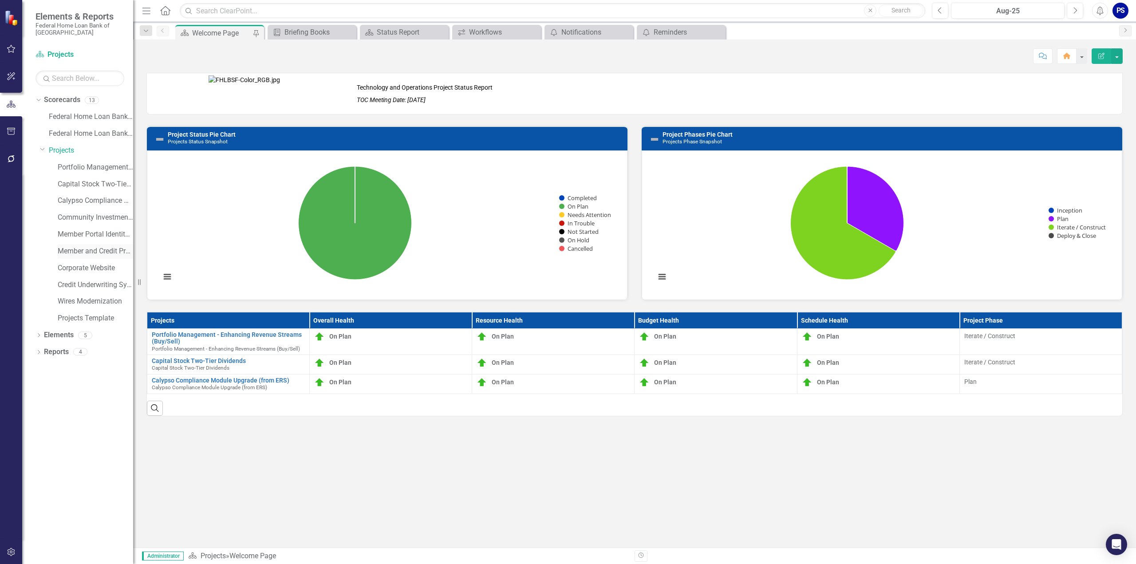
click at [86, 254] on link "Member and Credit Process Enhancements" at bounding box center [95, 251] width 75 height 10
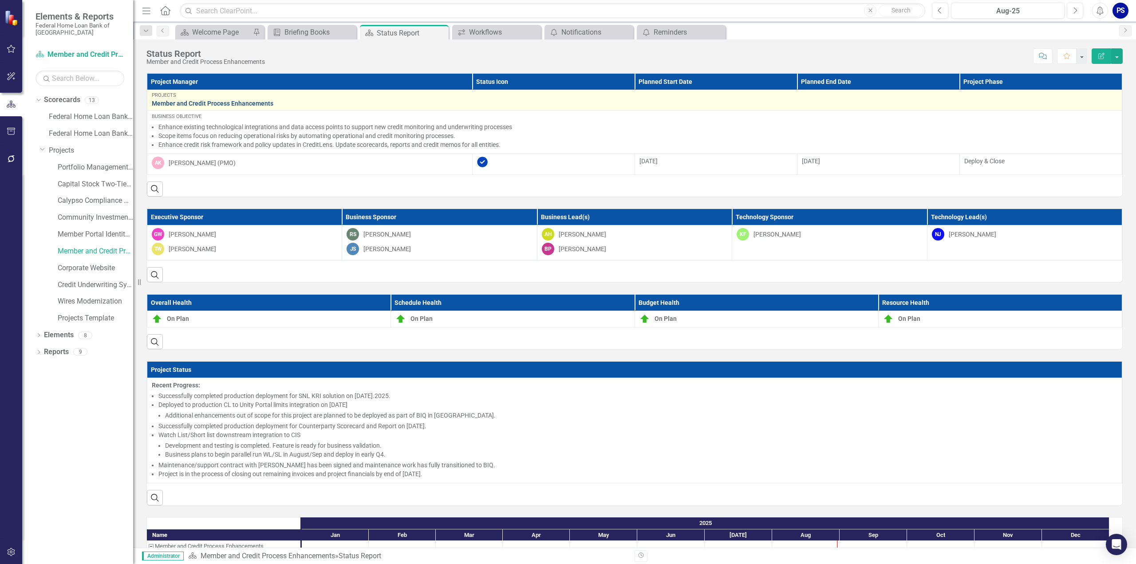
click at [195, 102] on link "Member and Credit Process Enhancements" at bounding box center [634, 103] width 965 height 7
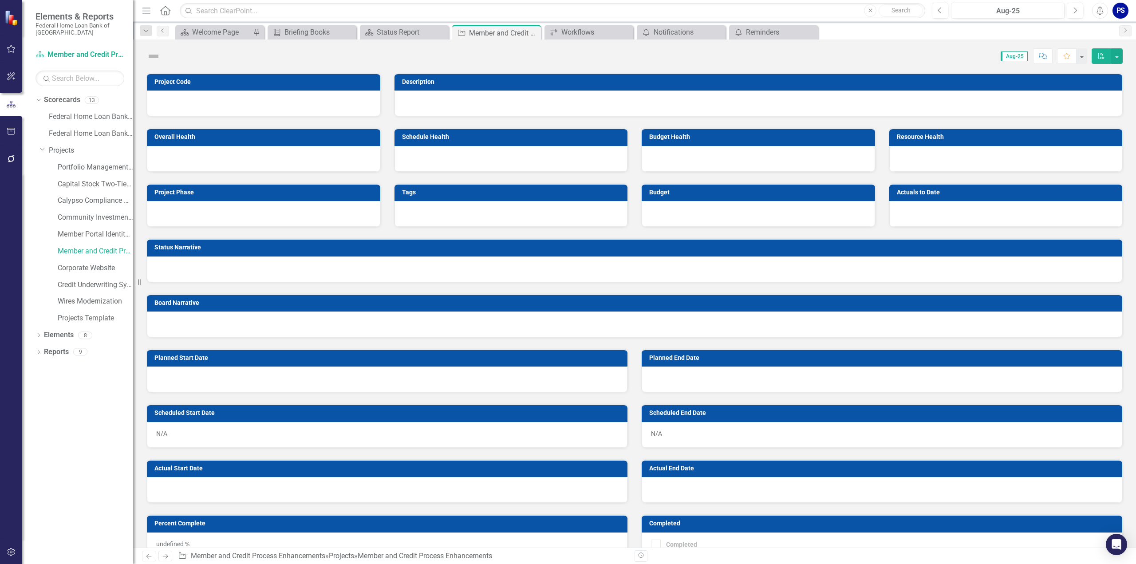
checkbox input "true"
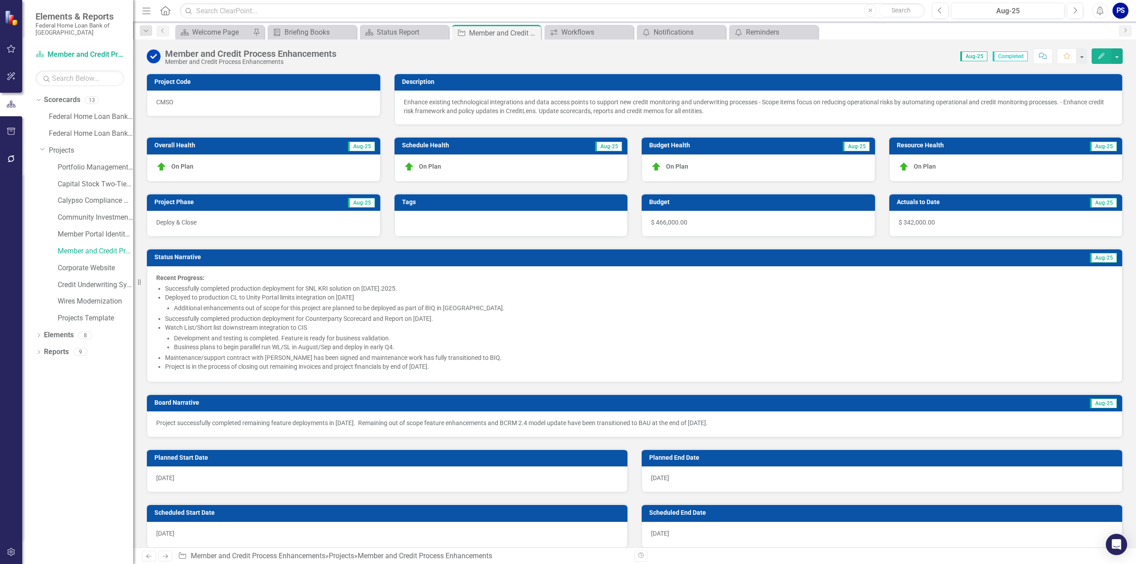
checkbox input "true"
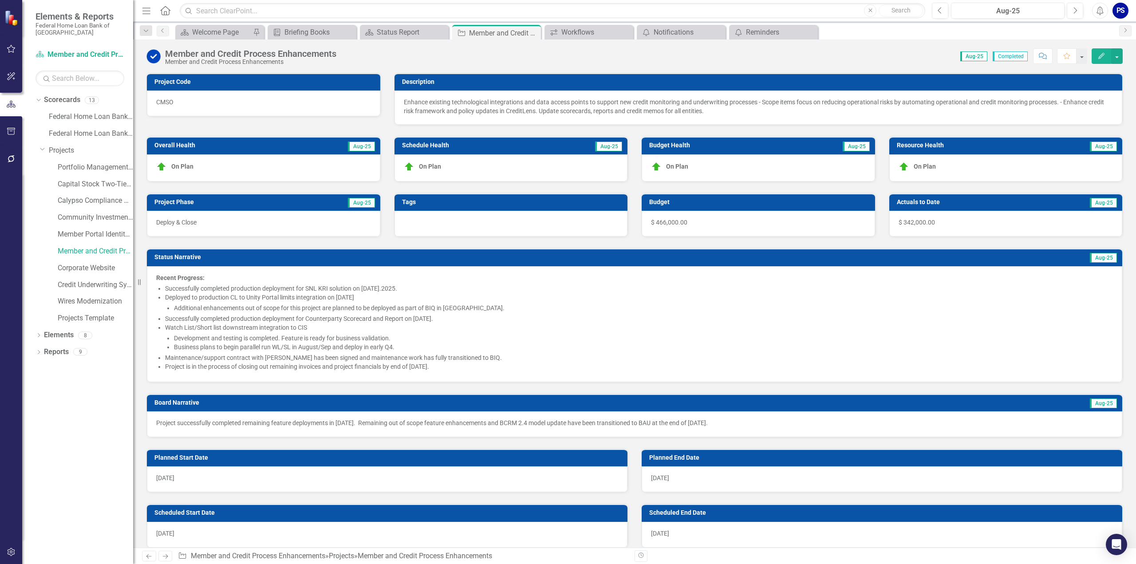
checkbox input "true"
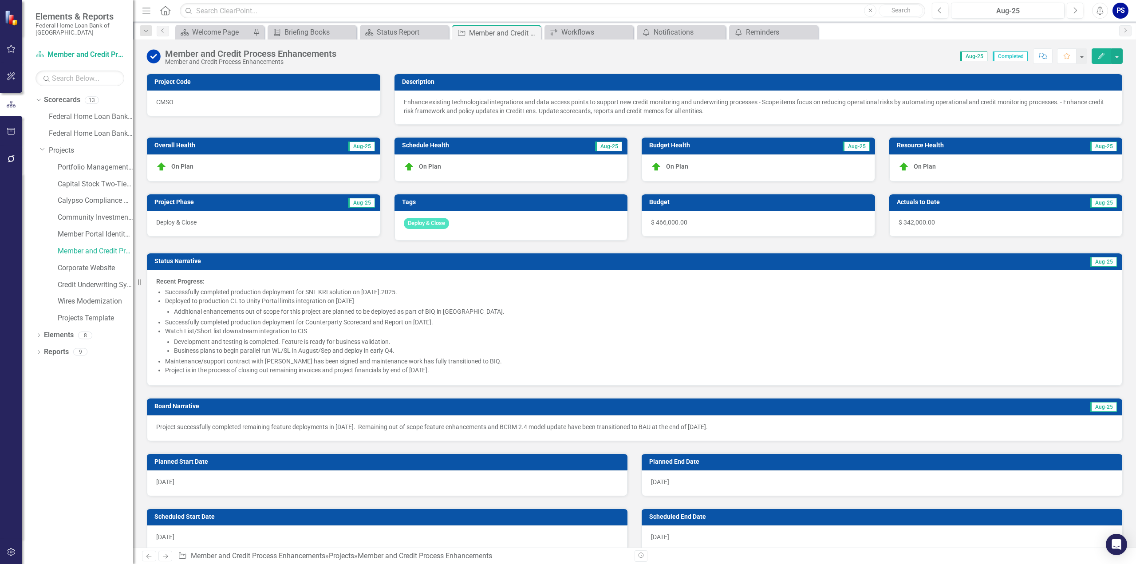
click at [469, 223] on div "Deploy & Close" at bounding box center [510, 226] width 233 height 30
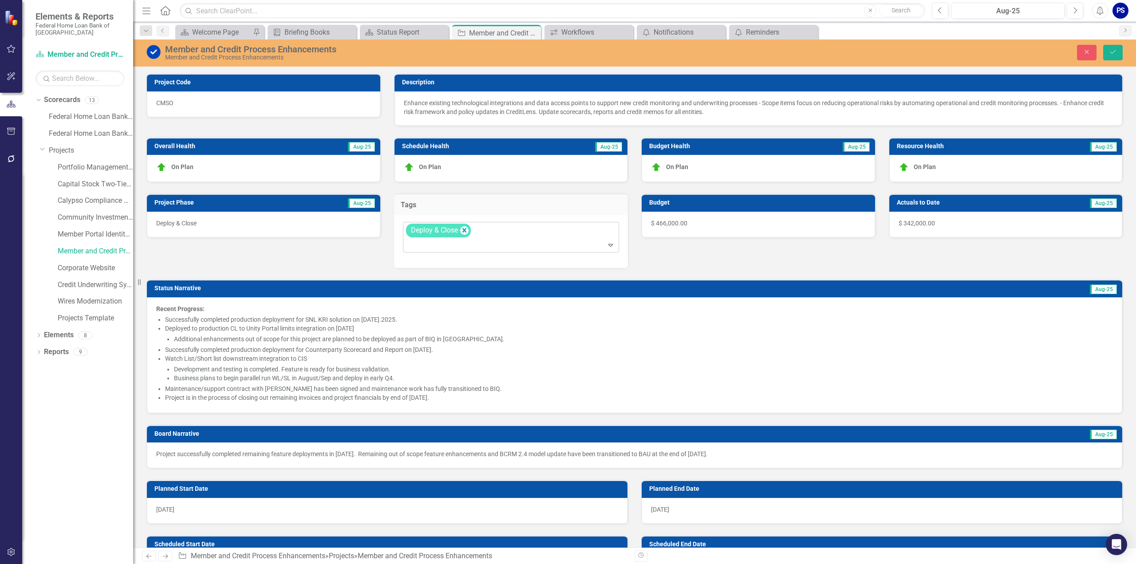
click at [488, 231] on div "Deploy & Close" at bounding box center [512, 237] width 214 height 30
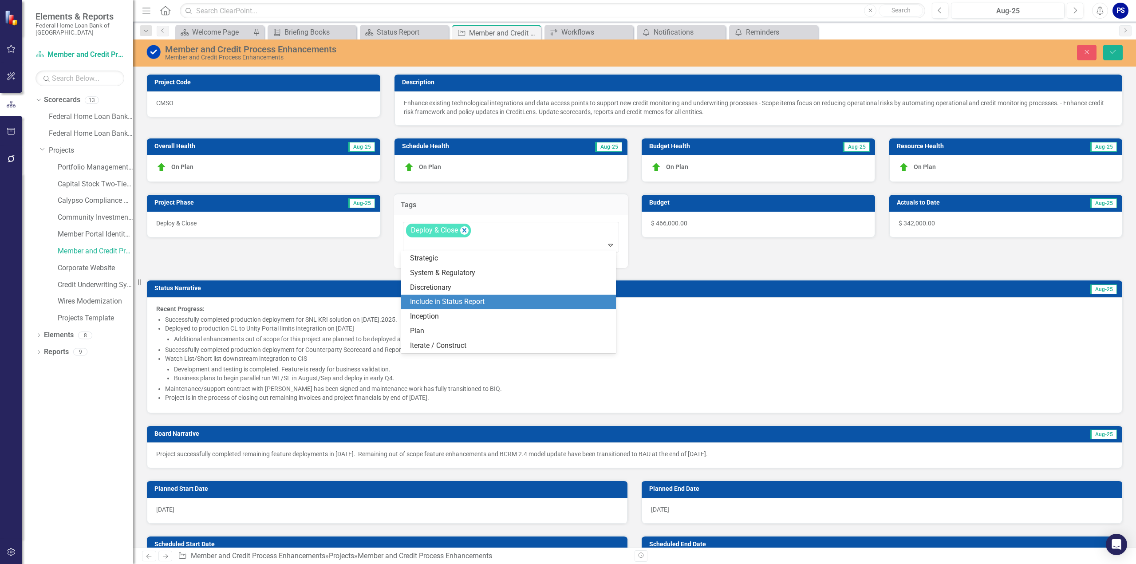
click at [464, 299] on span "Include in Status Report" at bounding box center [447, 301] width 75 height 8
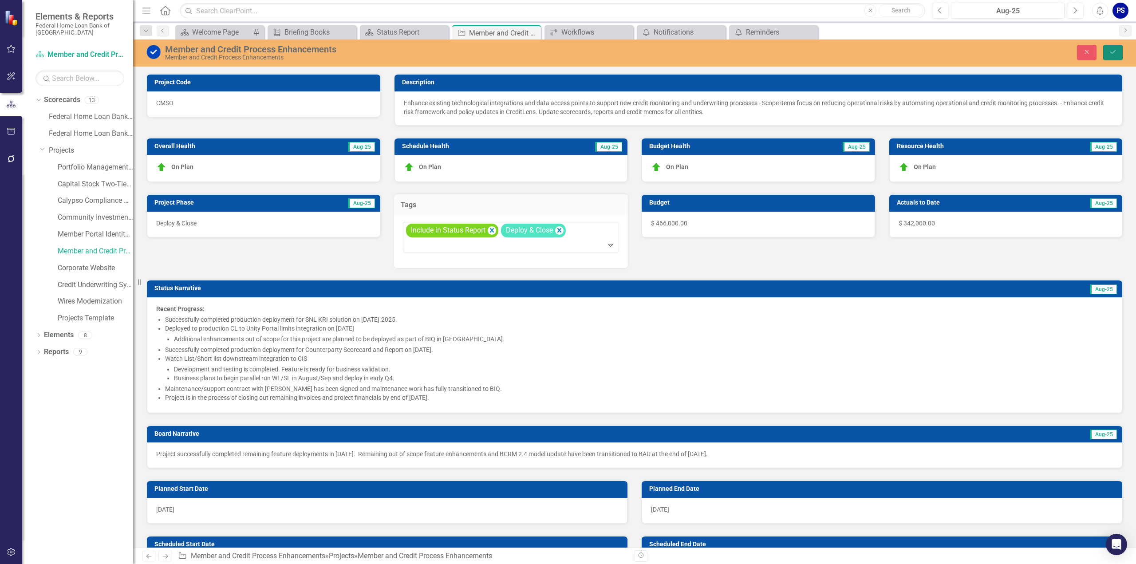
click at [1115, 51] on icon "Save" at bounding box center [1113, 52] width 8 height 6
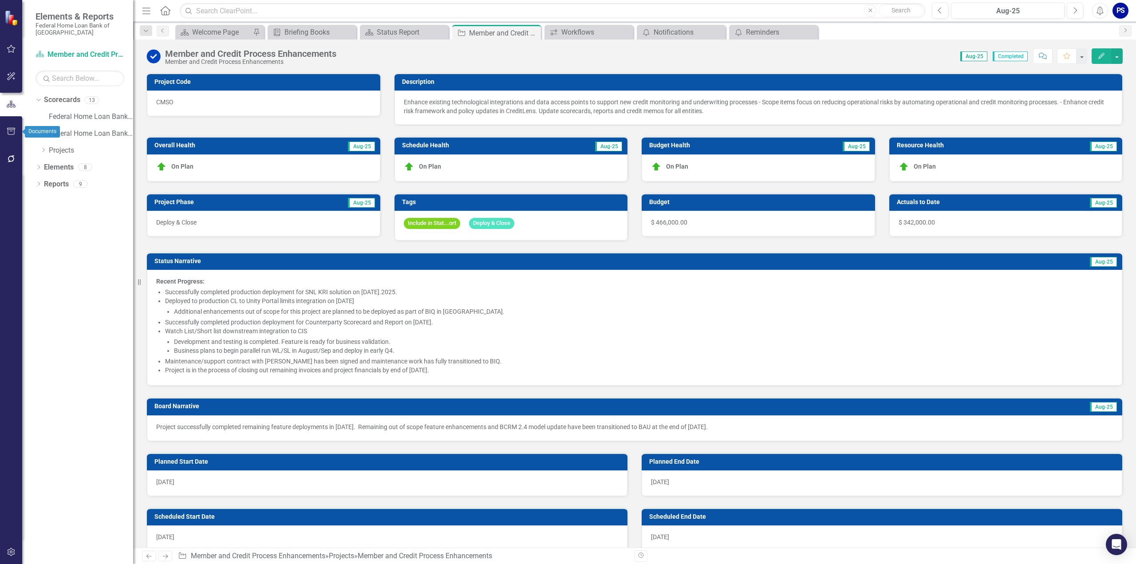
click at [11, 131] on icon "button" at bounding box center [11, 131] width 8 height 7
click at [59, 68] on link "Briefing Books" at bounding box center [79, 69] width 89 height 10
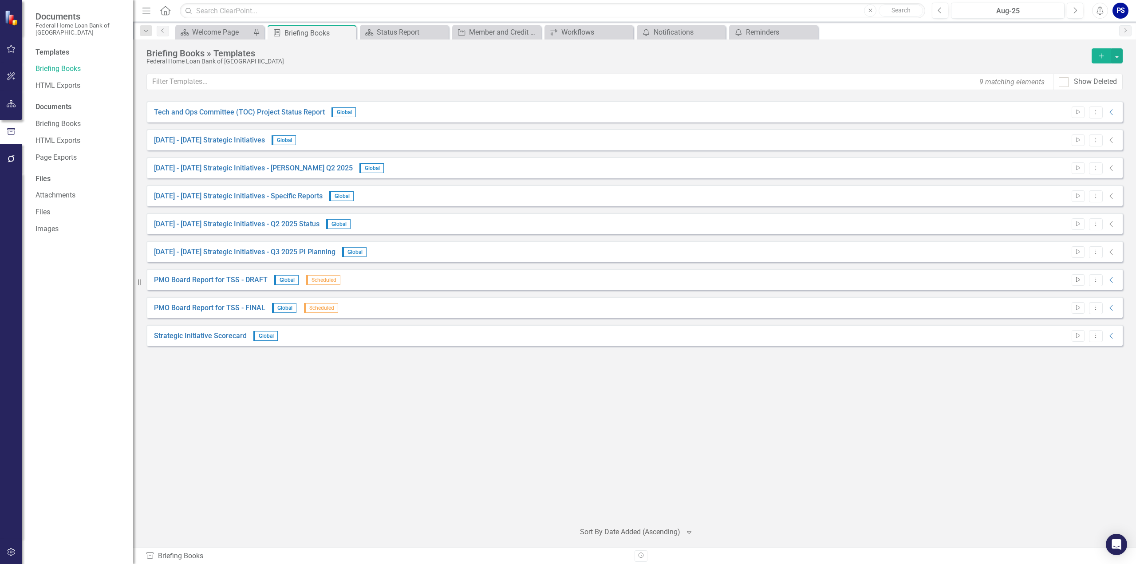
click at [1079, 279] on icon "button" at bounding box center [1078, 279] width 4 height 5
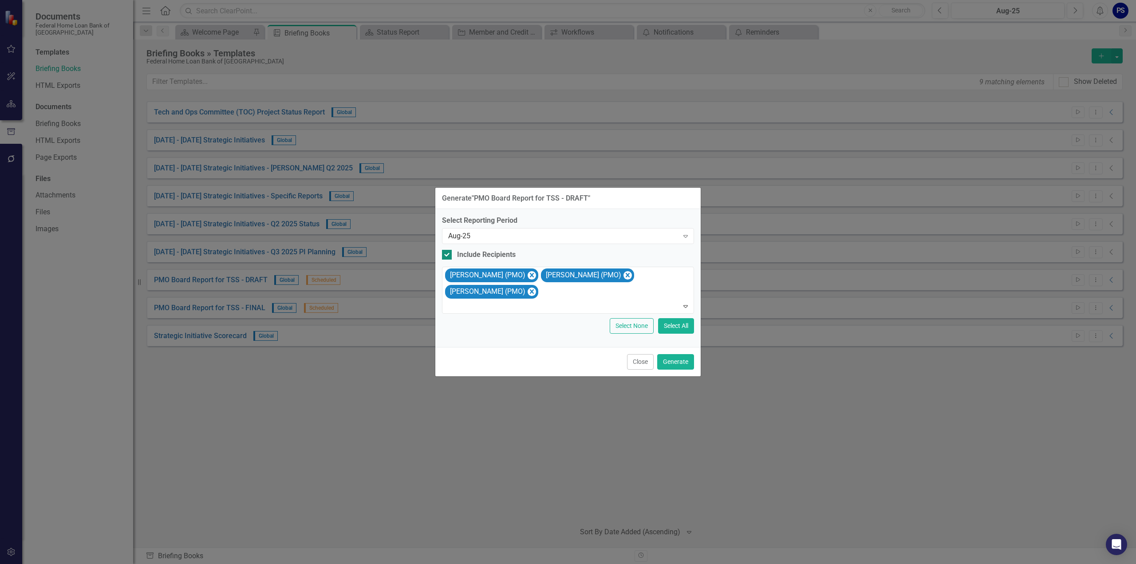
click at [447, 255] on input "Include Recipients" at bounding box center [445, 253] width 6 height 6
checkbox input "false"
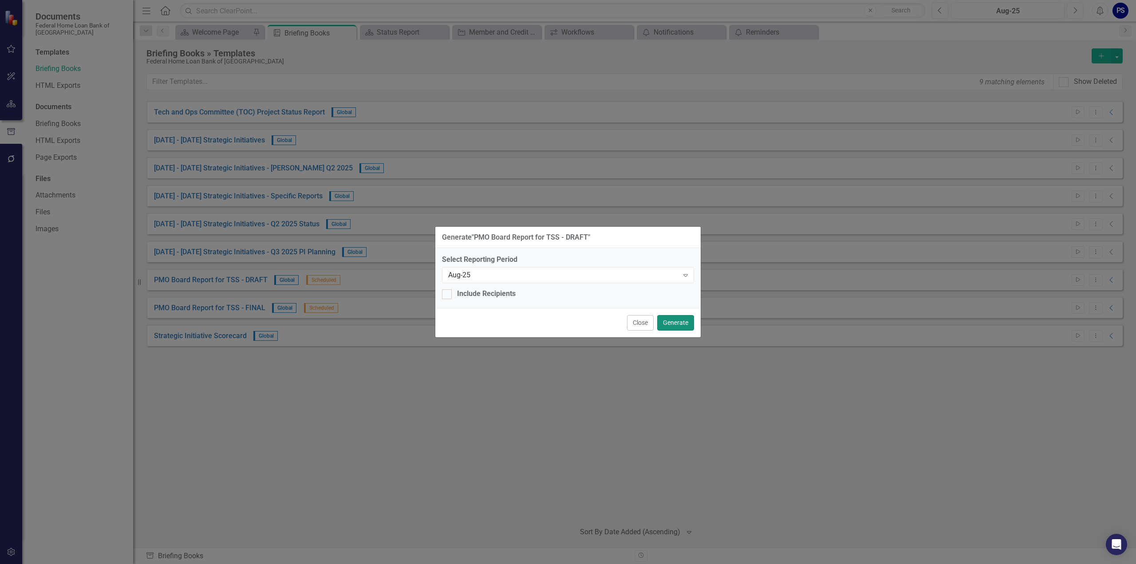
click at [677, 322] on button "Generate" at bounding box center [675, 323] width 37 height 16
